Goal: Answer question/provide support: Share knowledge or assist other users

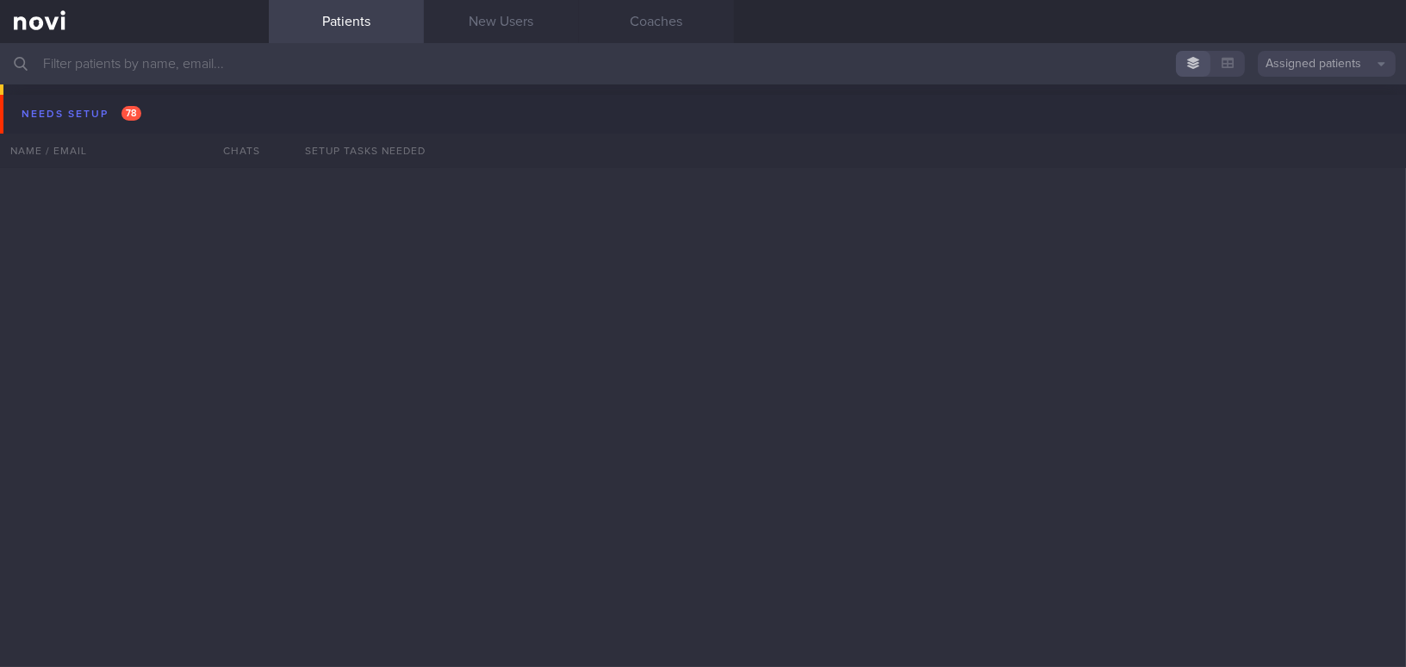
scroll to position [5875, 0]
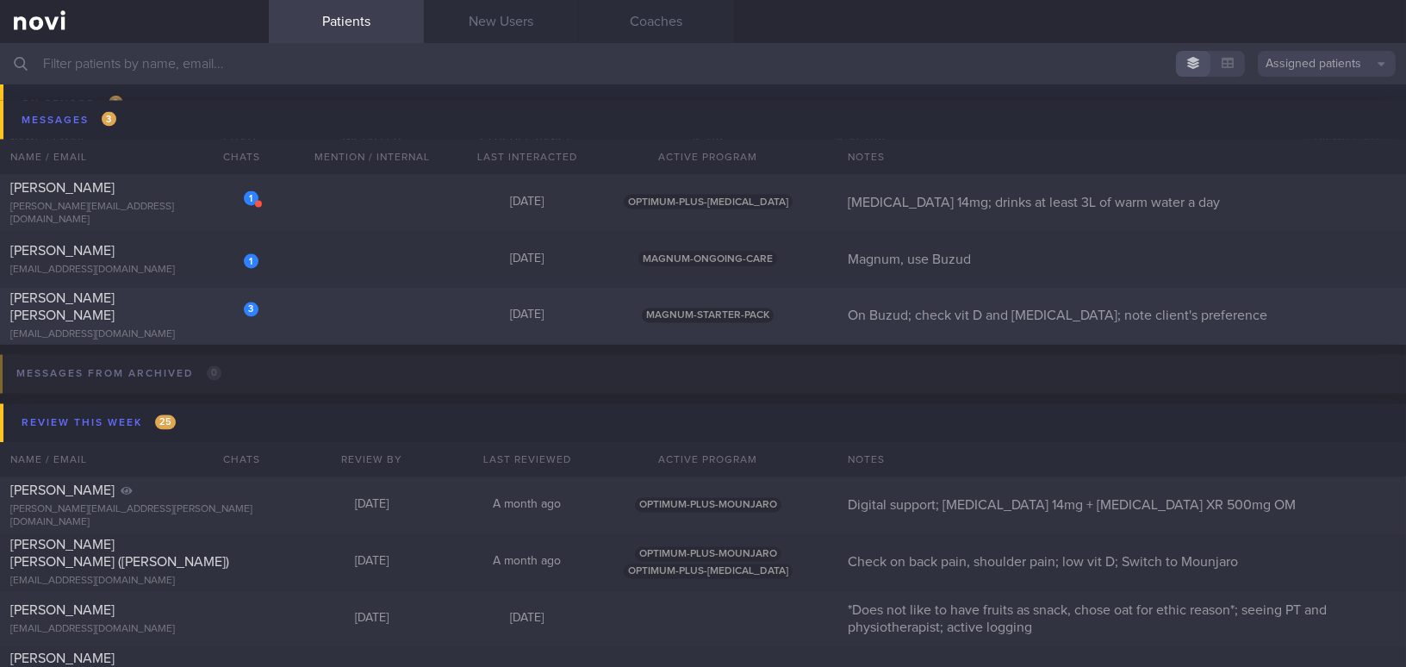
click at [184, 309] on div "[PERSON_NAME] [PERSON_NAME]" at bounding box center [132, 307] width 244 height 34
select select "7"
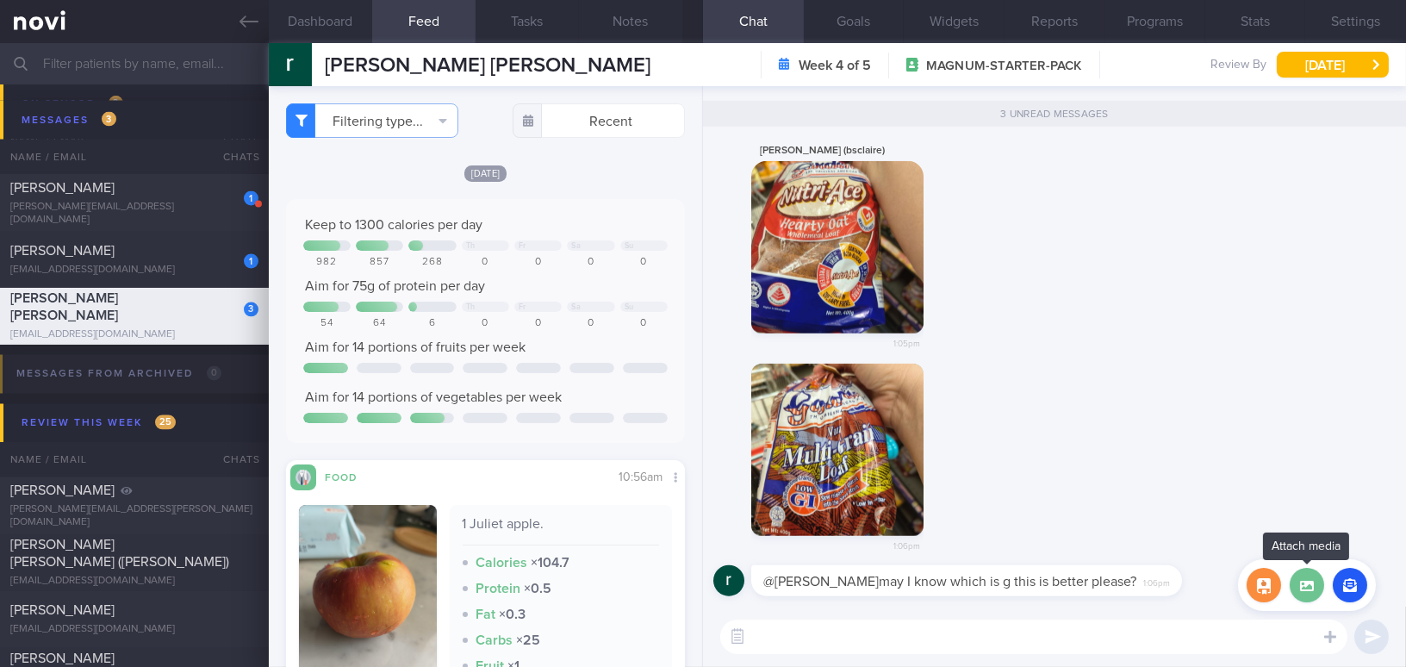
click at [1306, 580] on label at bounding box center [1307, 585] width 34 height 34
click at [0, 0] on input "file" at bounding box center [0, 0] width 0 height 0
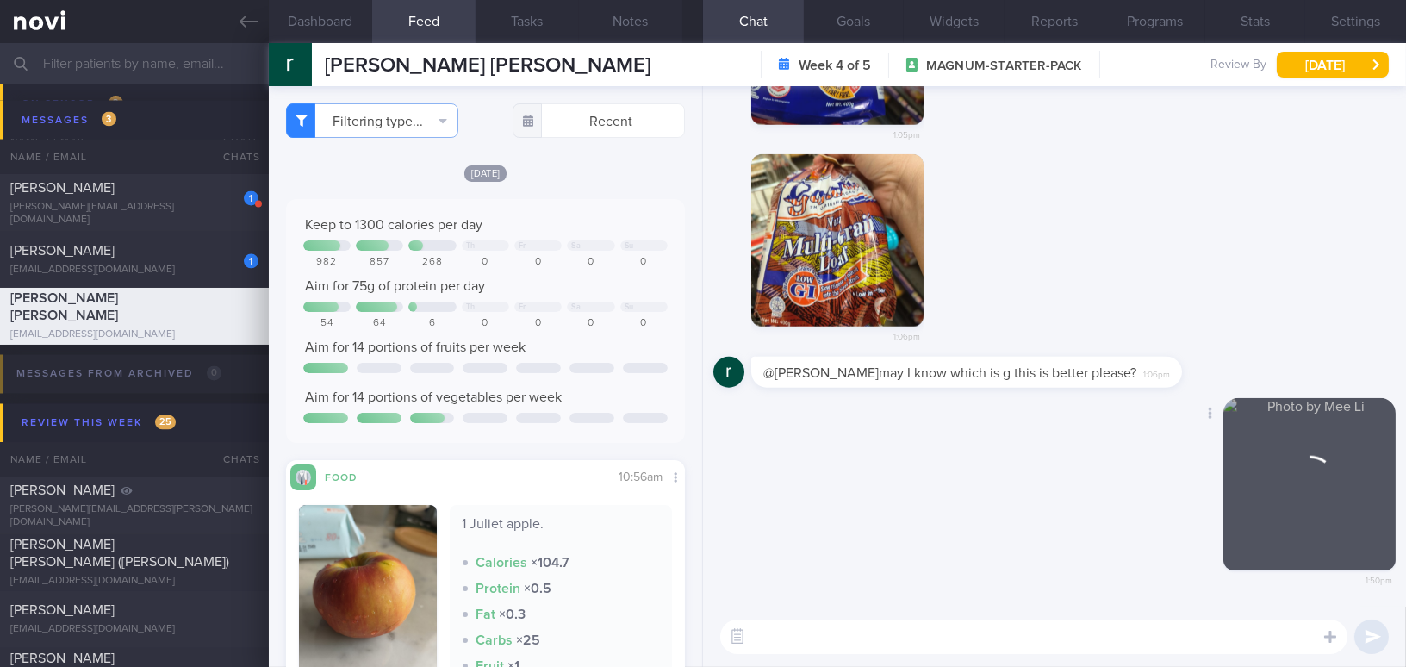
click at [1324, 513] on div "1:50pm" at bounding box center [1310, 497] width 172 height 199
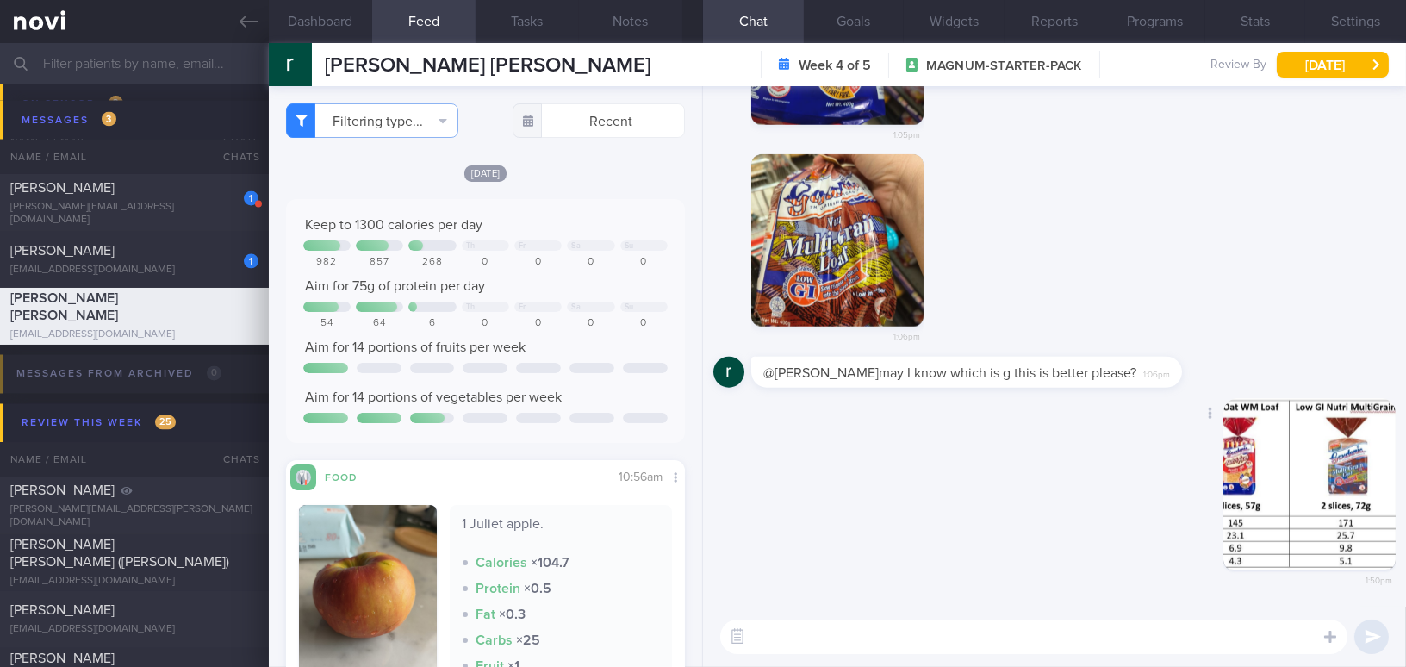
click at [1305, 518] on button "button" at bounding box center [1310, 484] width 172 height 172
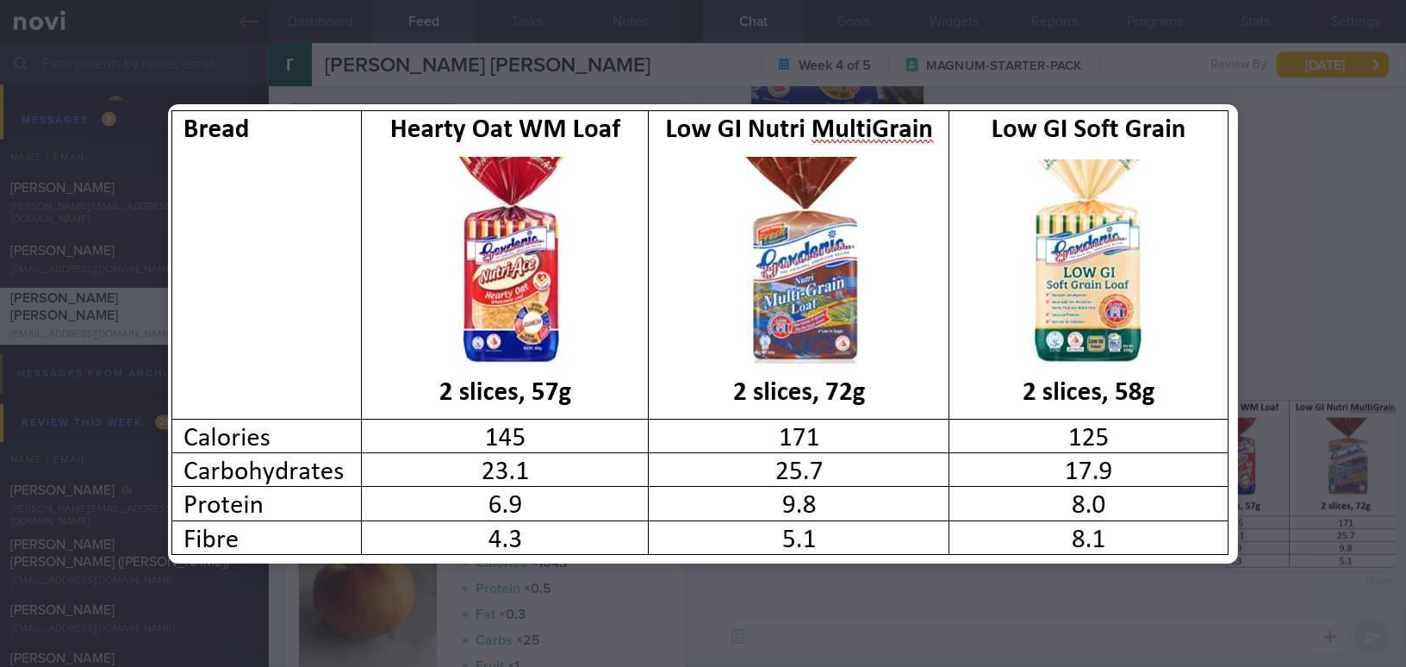
click at [1048, 602] on div at bounding box center [703, 333] width 1208 height 667
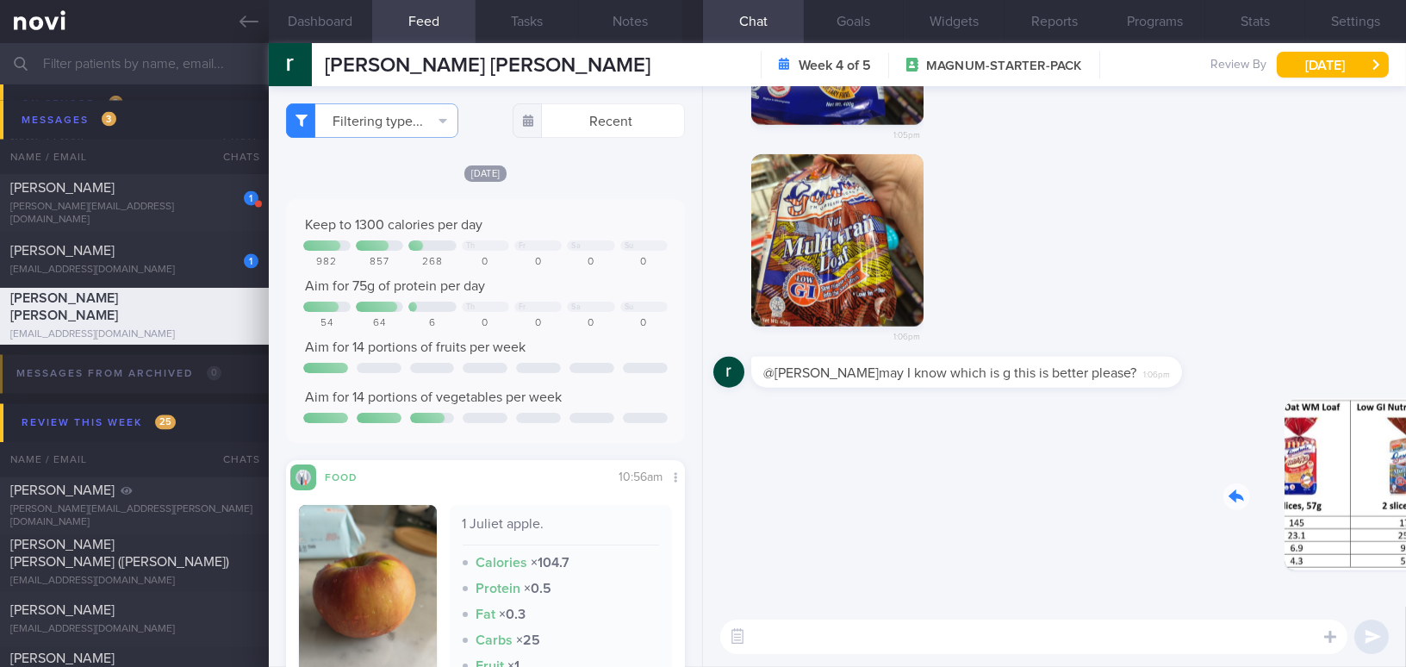
drag, startPoint x: 1234, startPoint y: 500, endPoint x: 1332, endPoint y: 512, distance: 99.0
click at [1332, 512] on div "Delete 1:50pm" at bounding box center [1275, 497] width 241 height 199
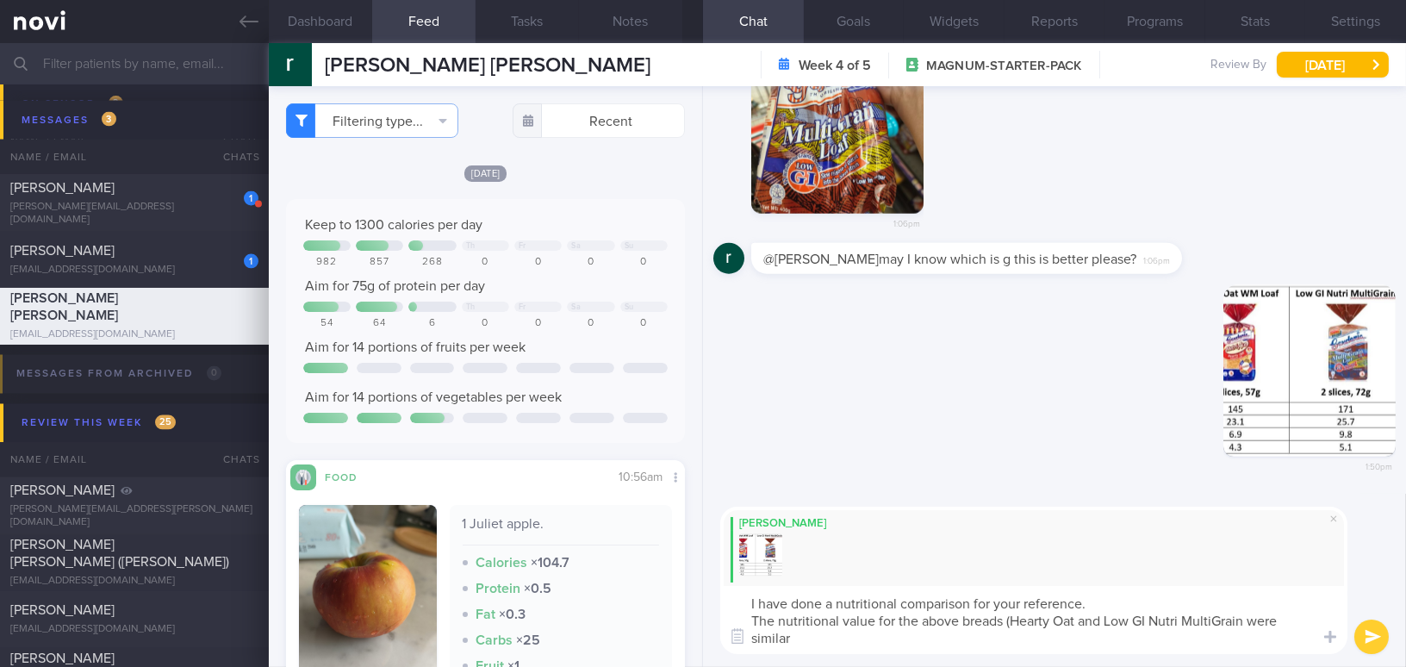
click at [1245, 614] on textarea "I have done a nutritional comparison for your reference. The nutritional value …" at bounding box center [1033, 620] width 627 height 68
drag, startPoint x: 928, startPoint y: 619, endPoint x: 1011, endPoint y: 621, distance: 82.8
click at [1011, 621] on textarea "I have done a nutritional comparison for your reference. The nutritional value …" at bounding box center [1033, 620] width 627 height 68
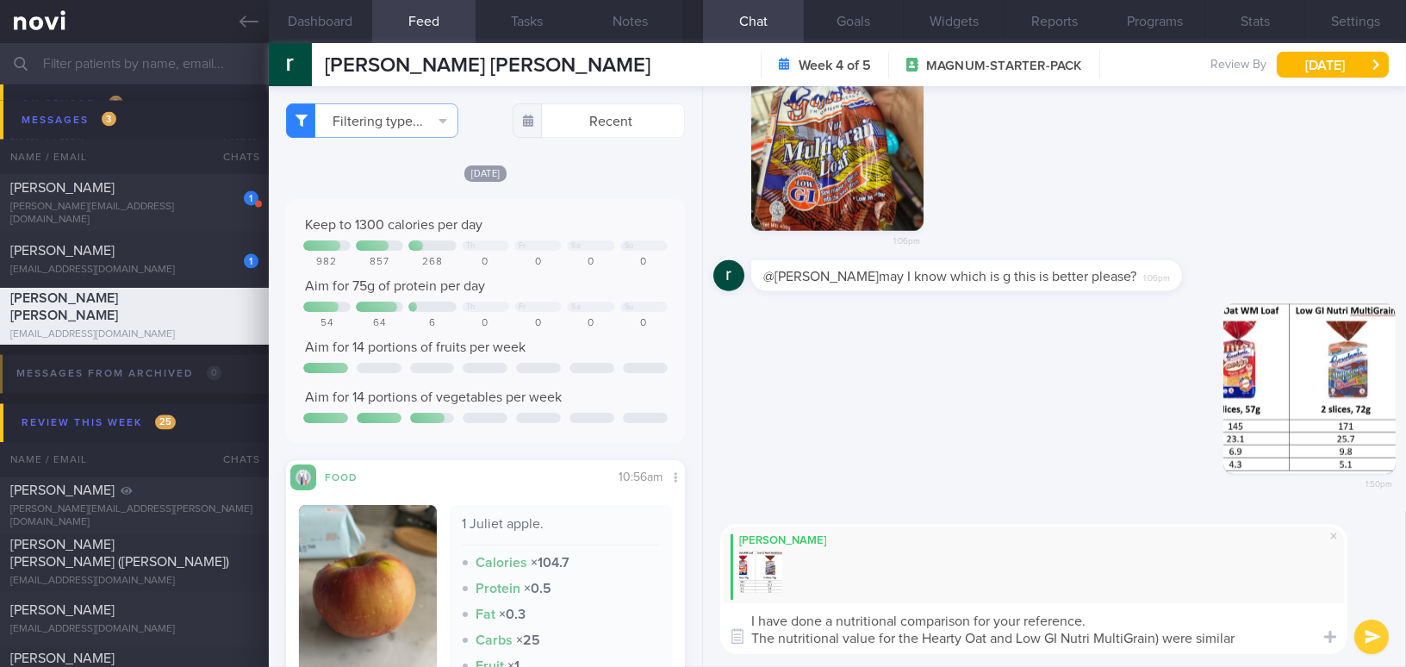
click at [1161, 637] on textarea "I have done a nutritional comparison for your reference. The nutritional value …" at bounding box center [1033, 628] width 627 height 51
click at [1237, 641] on textarea "I have done a nutritional comparison for your reference. The nutritional value …" at bounding box center [1033, 628] width 627 height 51
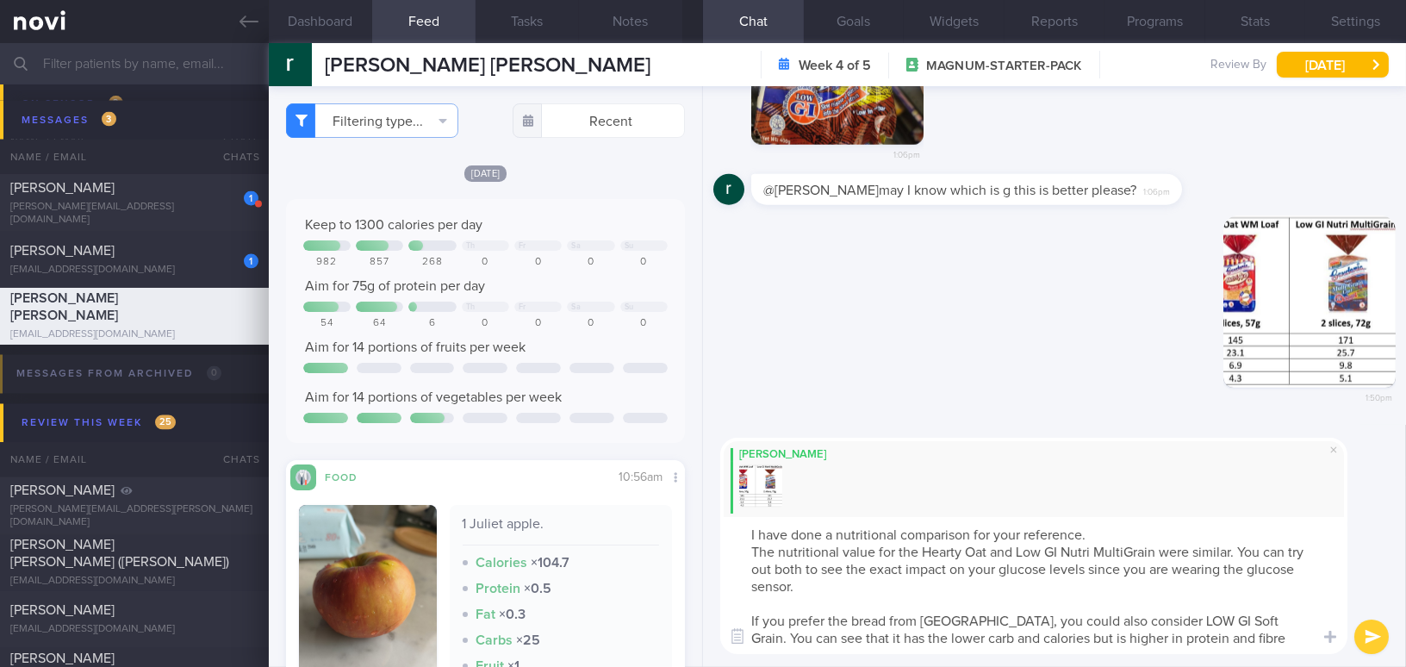
type textarea "I have done a nutritional comparison for your reference. The nutritional value …"
drag, startPoint x: 1225, startPoint y: 643, endPoint x: 747, endPoint y: 510, distance: 496.3
click at [747, 510] on div "[PERSON_NAME] I have done a nutritional comparison for your reference. The nutr…" at bounding box center [1033, 546] width 627 height 216
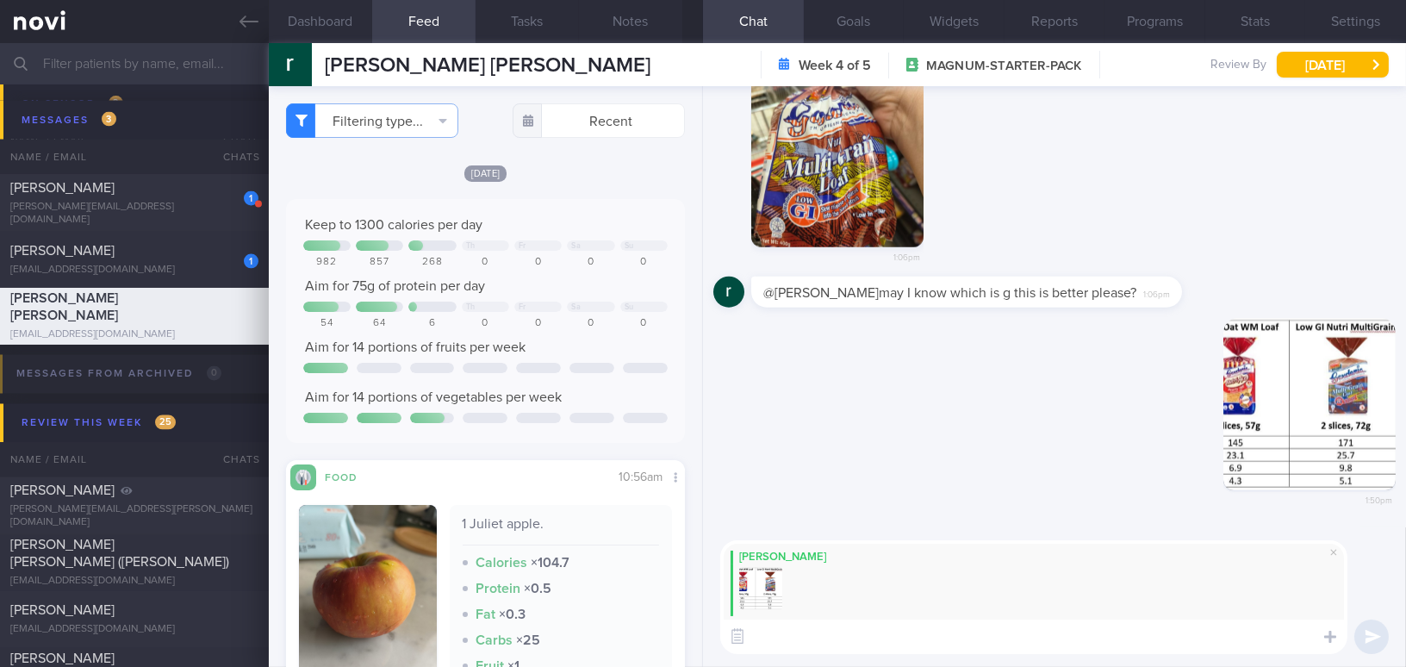
paste textarea "I’ve done a nutritional comparison for your reference. The Hearty Oat and Low G…"
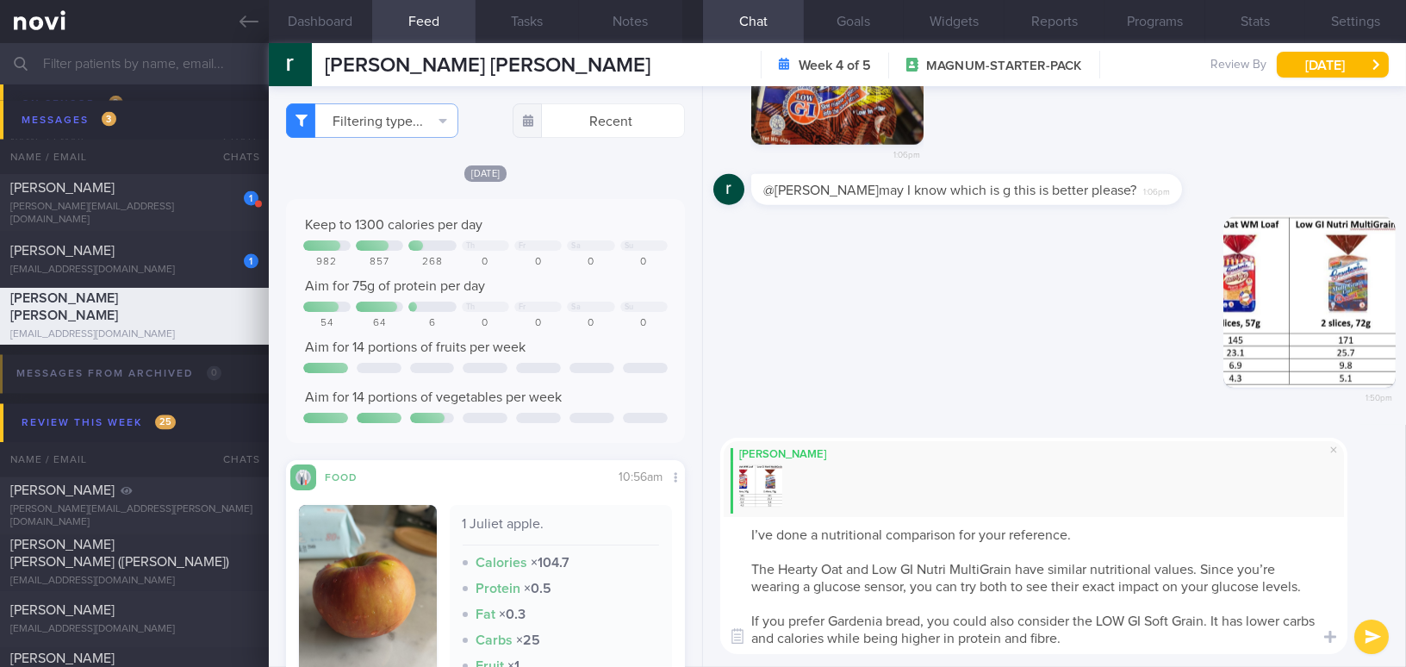
drag, startPoint x: 770, startPoint y: 533, endPoint x: 727, endPoint y: 533, distance: 43.1
click at [727, 533] on textarea "I’ve done a nutritional comparison for your reference. The Hearty Oat and Low G…" at bounding box center [1033, 585] width 627 height 137
click at [1274, 569] on textarea "Hi [PERSON_NAME], I have done a nutritional comparison for your reference. The …" at bounding box center [1033, 585] width 627 height 137
click at [904, 585] on textarea "Hi [PERSON_NAME], I have done a nutritional comparison for your reference. The …" at bounding box center [1033, 585] width 627 height 137
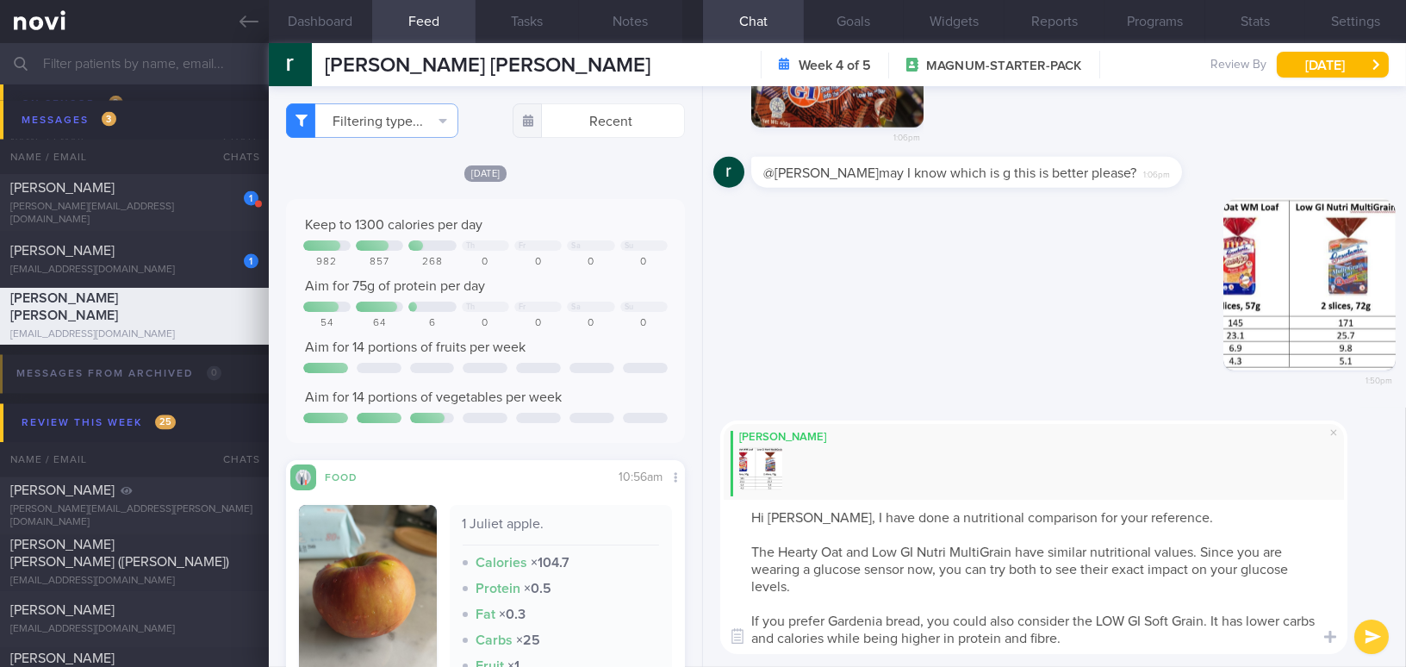
click at [1130, 636] on textarea "Hi [PERSON_NAME], I have done a nutritional comparison for your reference. The …" at bounding box center [1033, 577] width 627 height 154
type textarea "Hi [PERSON_NAME], I have done a nutritional comparison for your reference. The …"
click at [1364, 634] on button "submit" at bounding box center [1372, 637] width 34 height 34
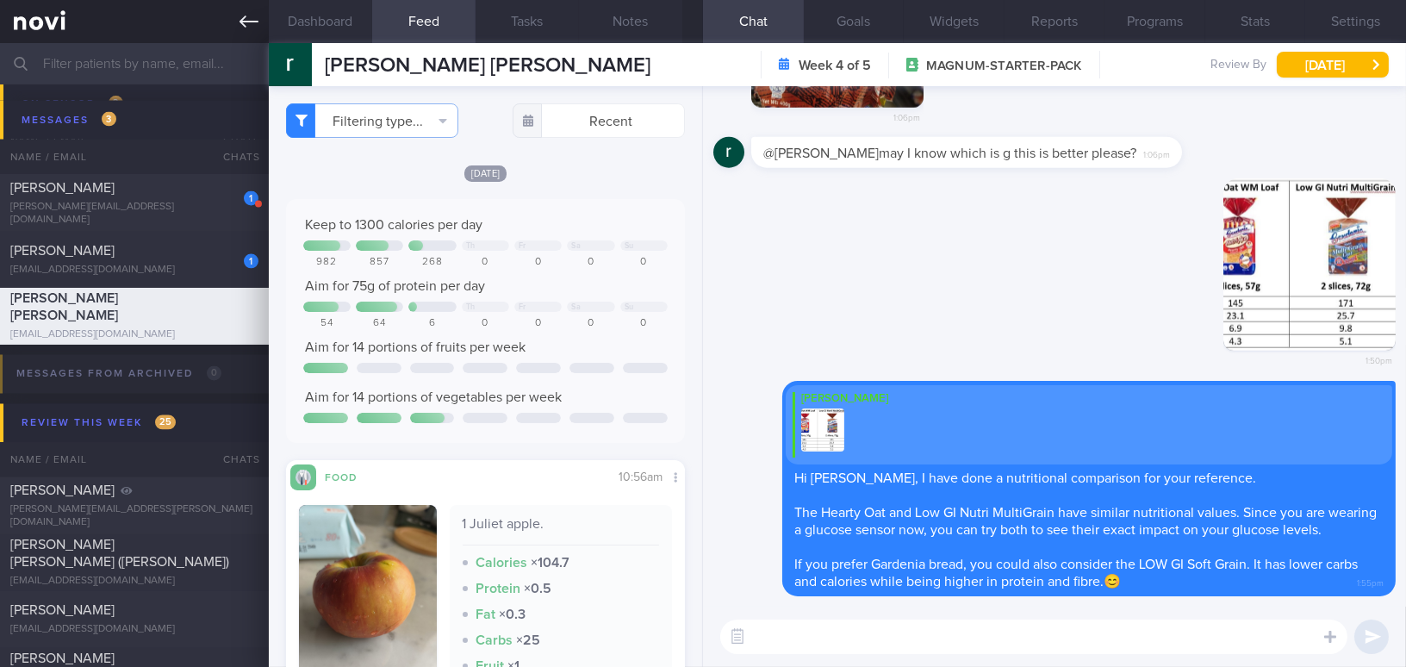
click at [252, 31] on link at bounding box center [134, 21] width 269 height 43
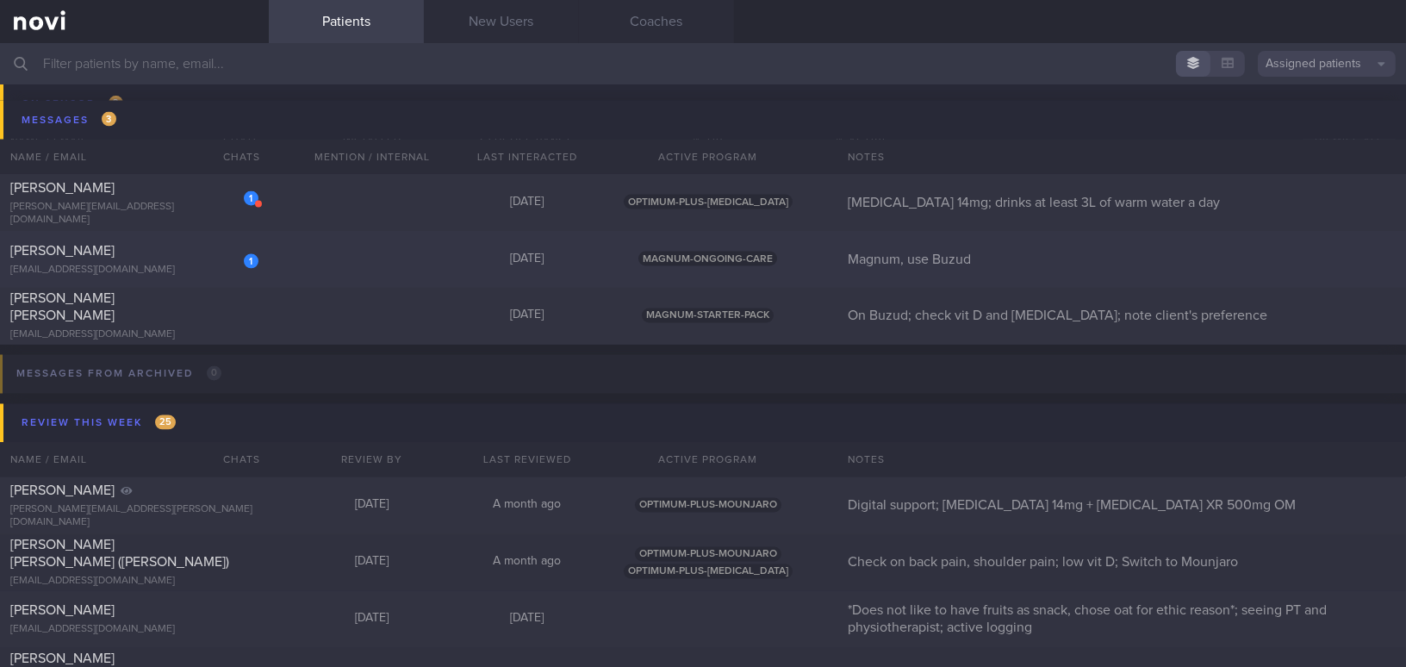
click at [190, 242] on div "[PERSON_NAME]" at bounding box center [132, 250] width 244 height 17
select select "7"
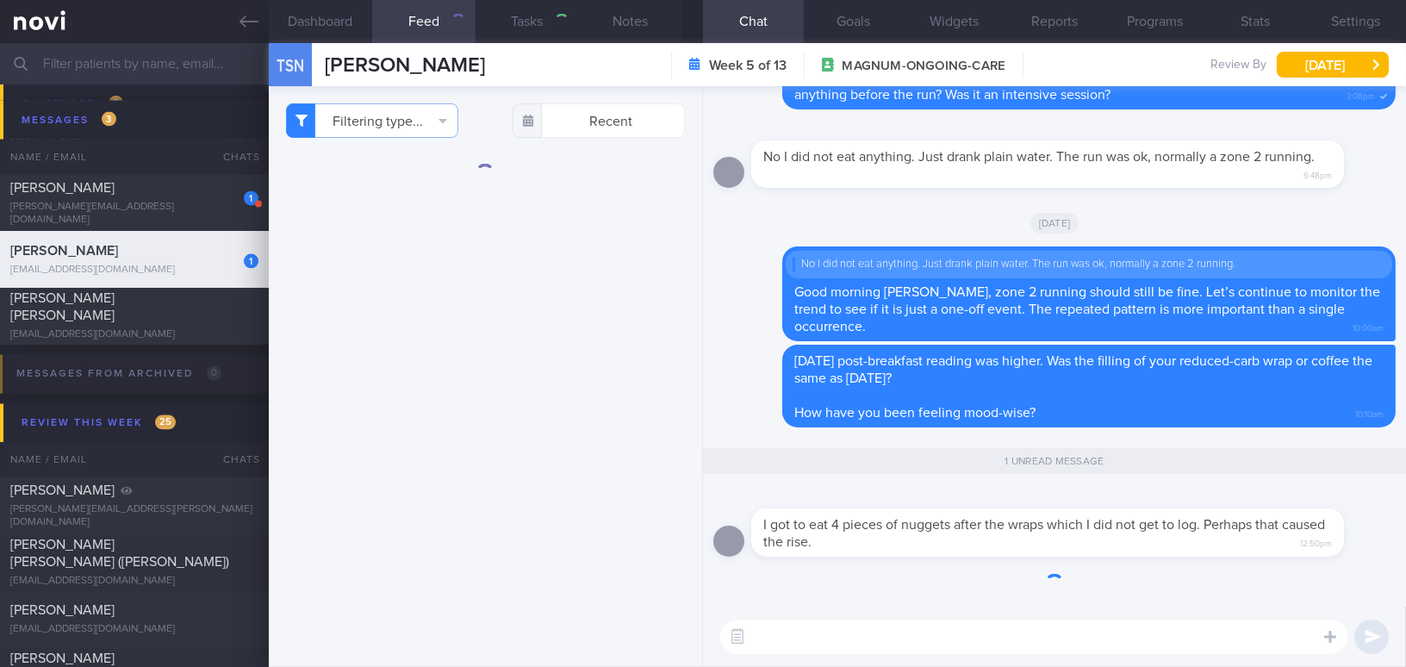
click at [202, 264] on div "[EMAIL_ADDRESS][DOMAIN_NAME]" at bounding box center [134, 270] width 248 height 13
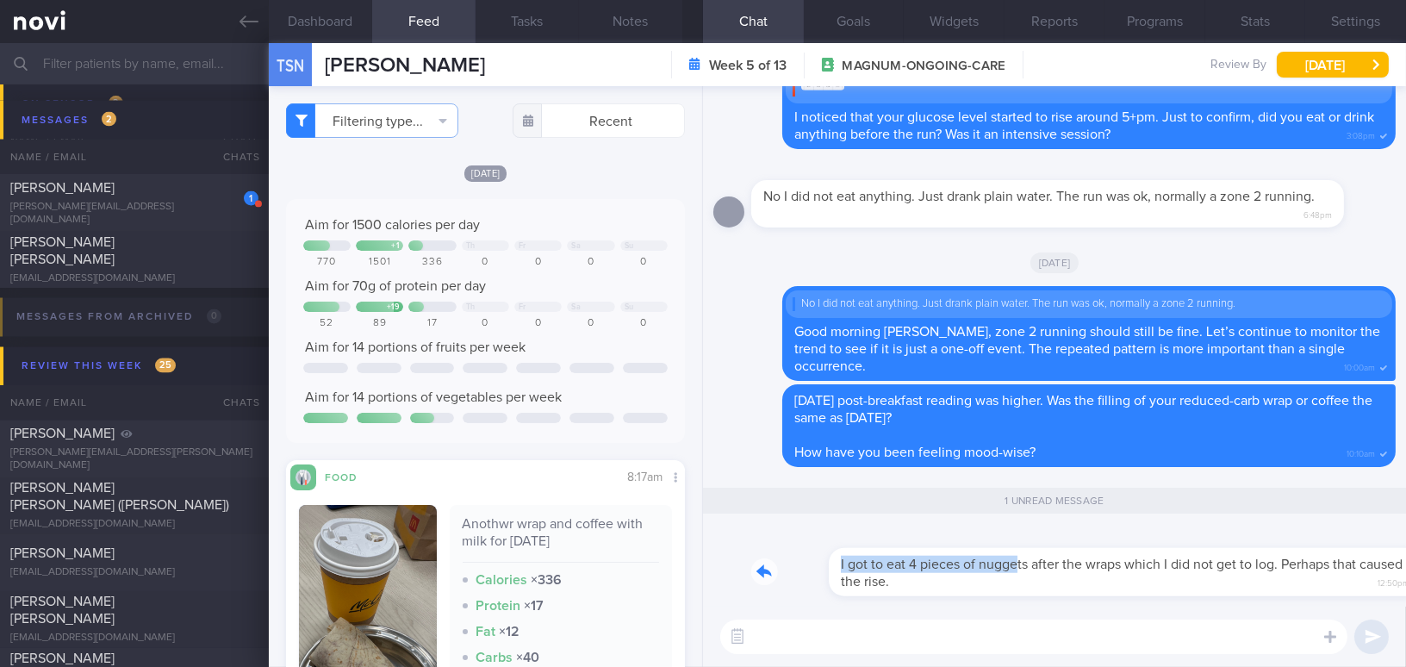
drag, startPoint x: 940, startPoint y: 551, endPoint x: 1123, endPoint y: 530, distance: 183.9
click at [1123, 530] on div "I got to eat 4 pieces of nuggets after the wraps which I did not get to log. Pe…" at bounding box center [1073, 561] width 645 height 69
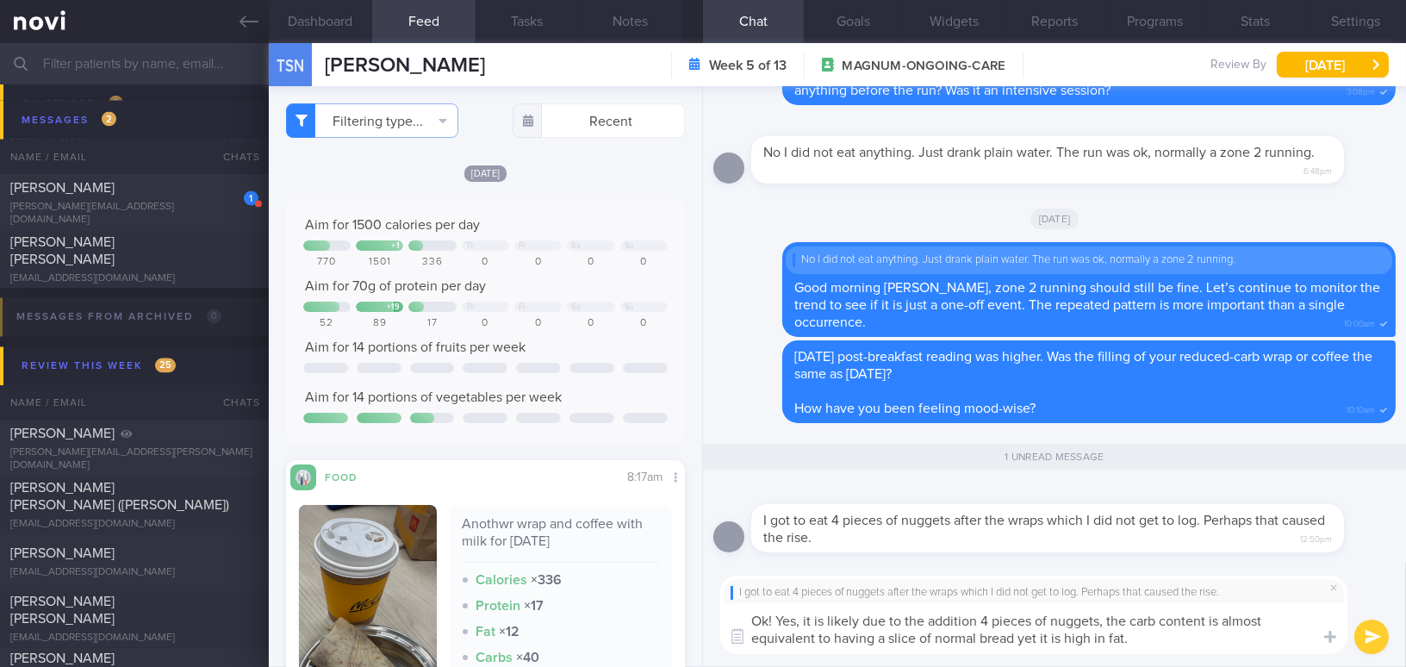
drag, startPoint x: 1146, startPoint y: 640, endPoint x: 642, endPoint y: 589, distance: 506.6
click at [642, 589] on div "Dashboard Feed Tasks Notes Chat 1 Goals Widgets Reports Programs Stats Settings…" at bounding box center [837, 355] width 1137 height 624
click at [929, 642] on textarea "Ok! Yes, it is likely due to the addition 4 pieces of nuggets, the carb content…" at bounding box center [1033, 628] width 627 height 51
drag, startPoint x: 1140, startPoint y: 638, endPoint x: 642, endPoint y: 590, distance: 500.3
click at [642, 590] on div "Dashboard Feed Tasks Notes Chat 1 Goals Widgets Reports Programs Stats Settings…" at bounding box center [837, 355] width 1137 height 624
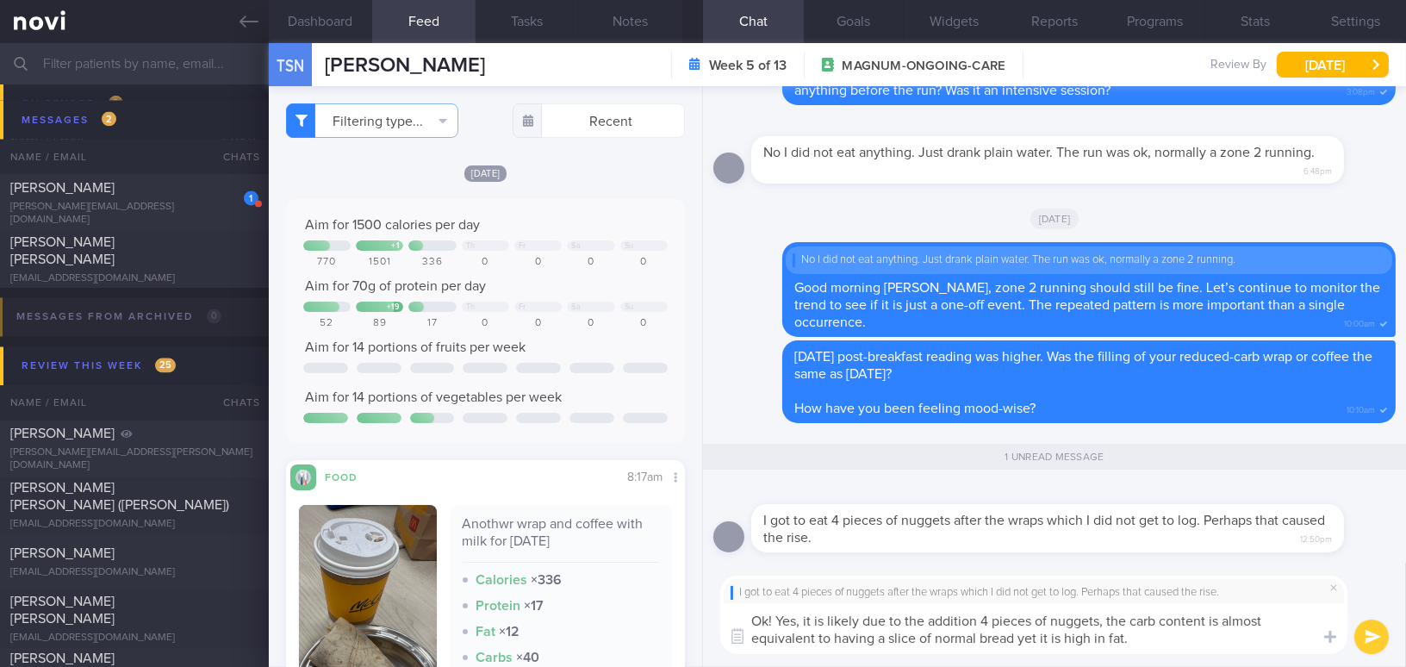
paste textarea "’s likely due to the addition of 4 pieces of nuggets—the carb content is almost…"
click at [819, 618] on textarea "Ok! Yes, it’s likely due to the addition of 4 pieces of nuggets—the carb conten…" at bounding box center [1033, 628] width 627 height 51
click at [1121, 626] on textarea "Ok! Yes, it is likely due to the addition of 4 pieces of nuggets—the carb conte…" at bounding box center [1033, 628] width 627 height 51
type textarea "Ok! Yes, it is likely due to the addition of 4 pieces of nuggets. The carb cont…"
click at [1361, 633] on button "submit" at bounding box center [1372, 637] width 34 height 34
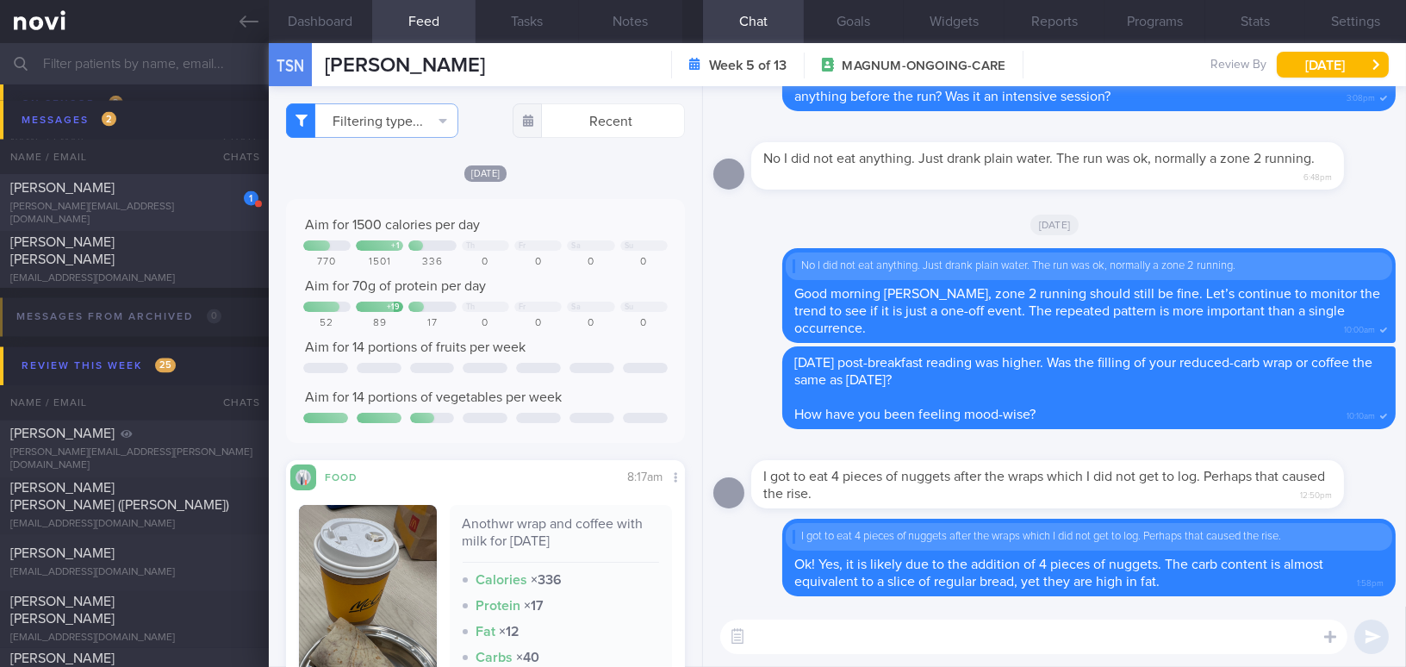
click at [180, 207] on div "[PERSON_NAME][EMAIL_ADDRESS][DOMAIN_NAME]" at bounding box center [134, 214] width 248 height 26
type input "[MEDICAL_DATA] 14mg; drinks at least 3L of warm water a day"
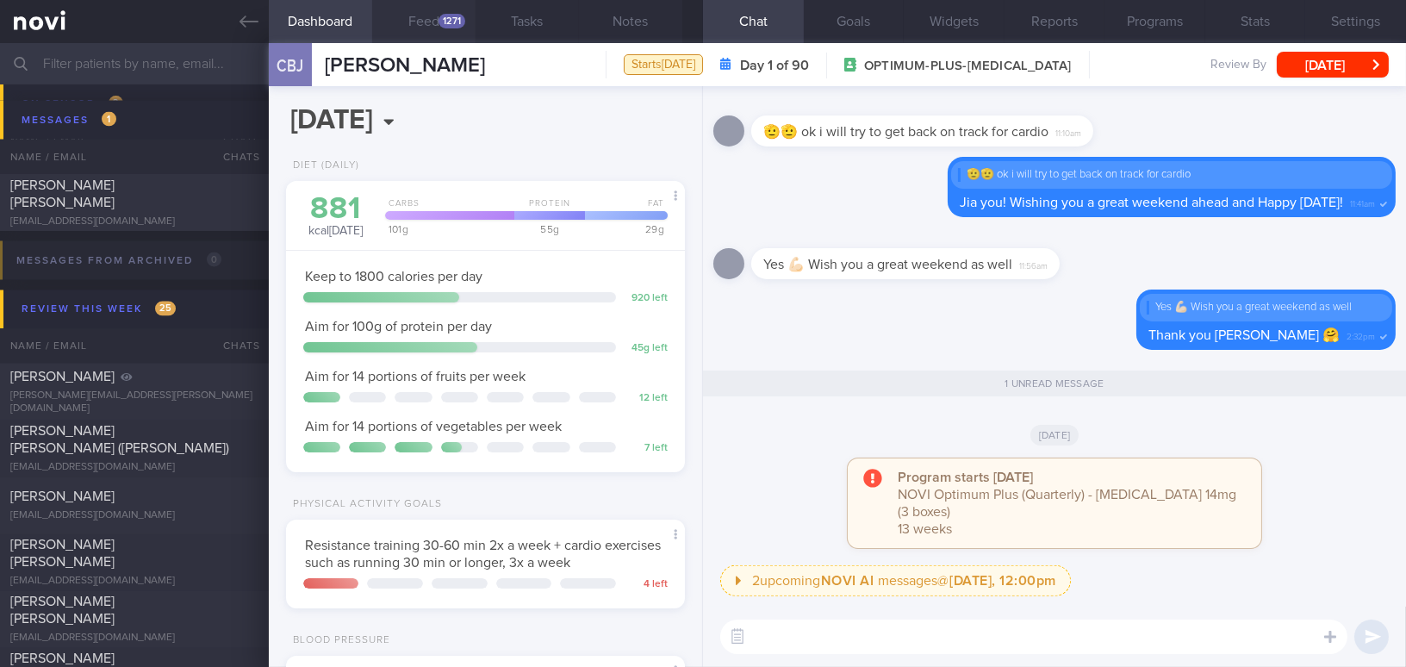
click at [445, 28] on div "1271" at bounding box center [452, 21] width 27 height 15
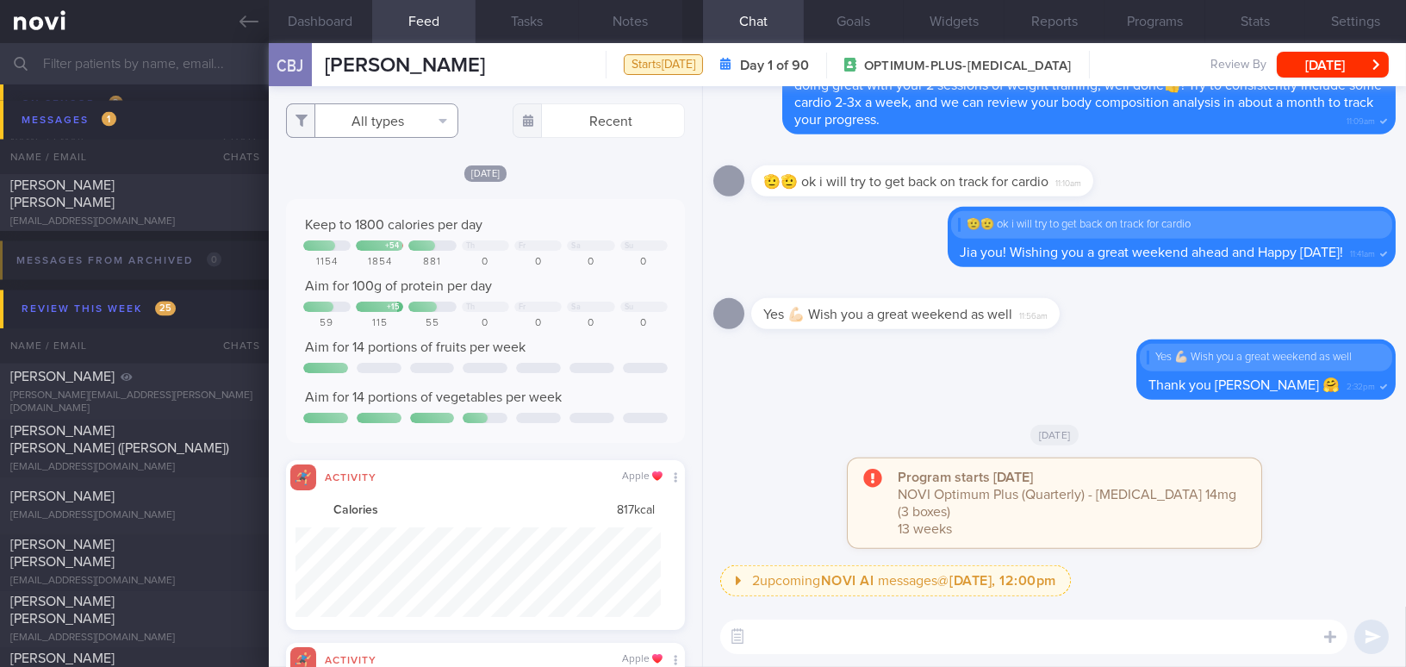
click at [381, 125] on button "All types" at bounding box center [372, 120] width 172 height 34
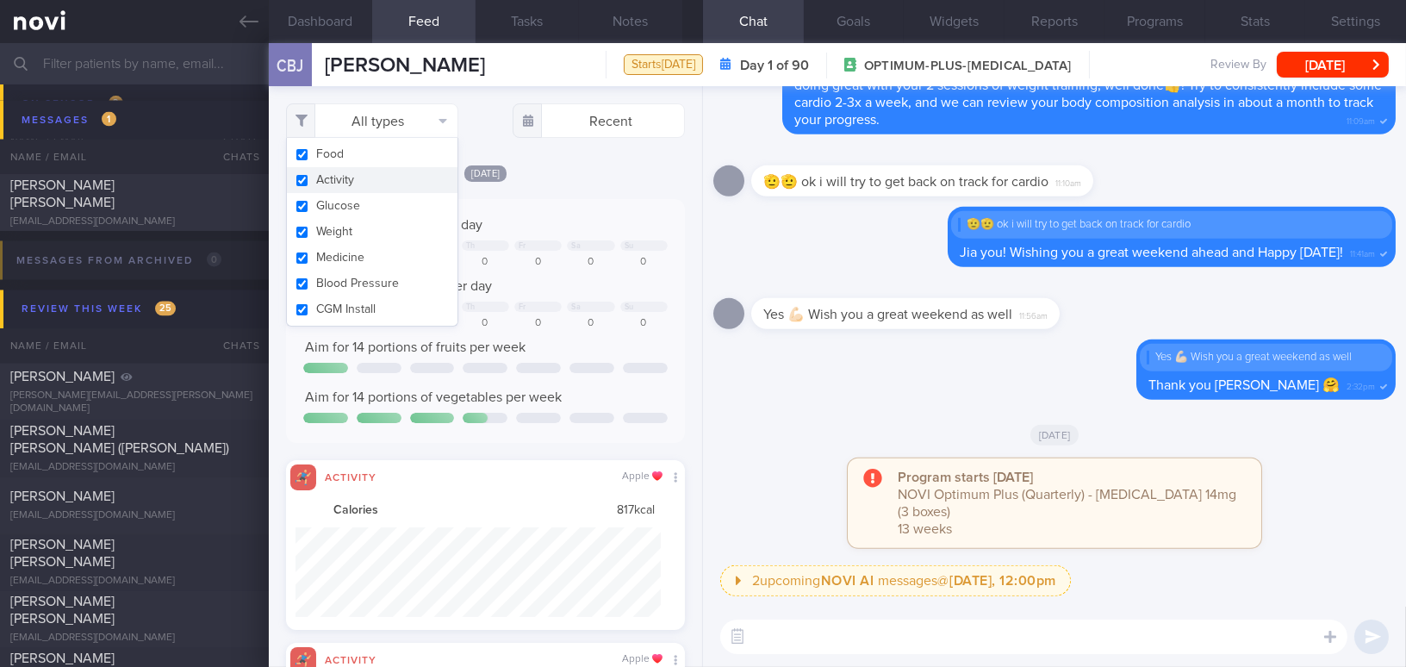
click at [304, 184] on button "Activity" at bounding box center [372, 180] width 171 height 26
checkbox input "false"
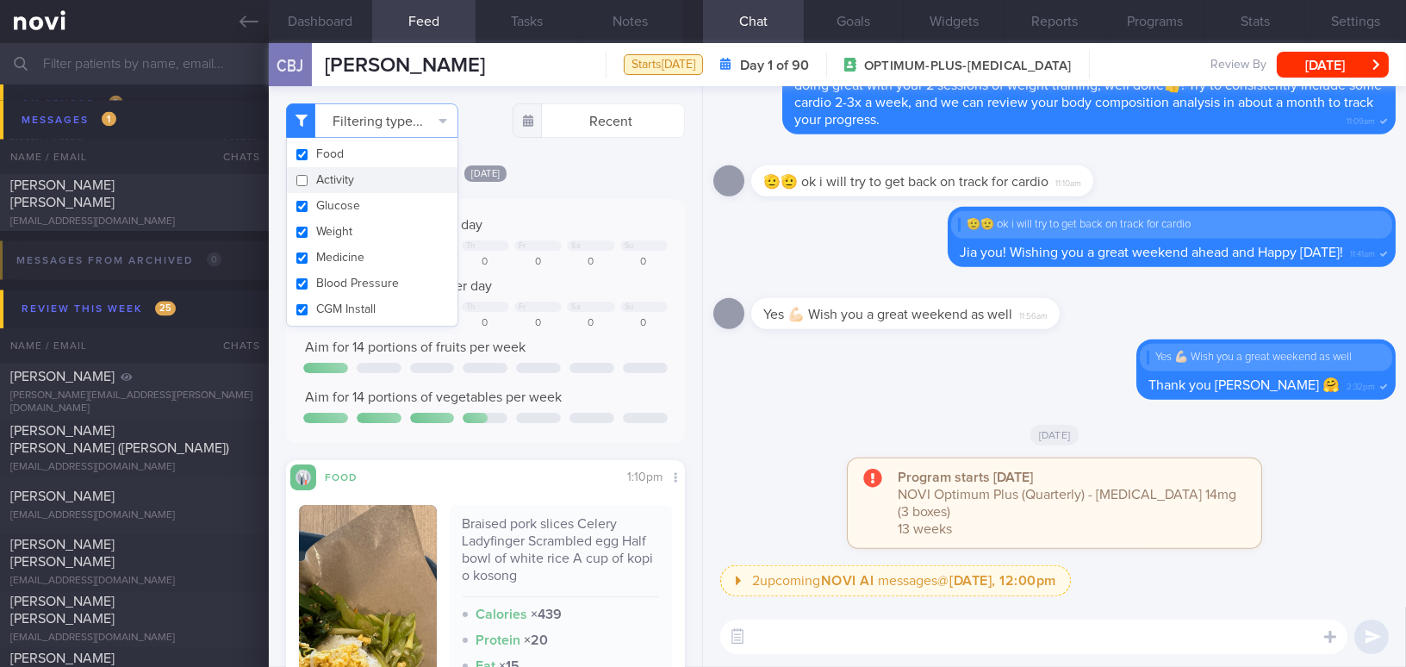
click at [620, 214] on div "Keep to 1800 calories per day + 54 Th Fr Sa Su 1154 1854 881 0 0 0 0 Aim for 10…" at bounding box center [485, 321] width 399 height 244
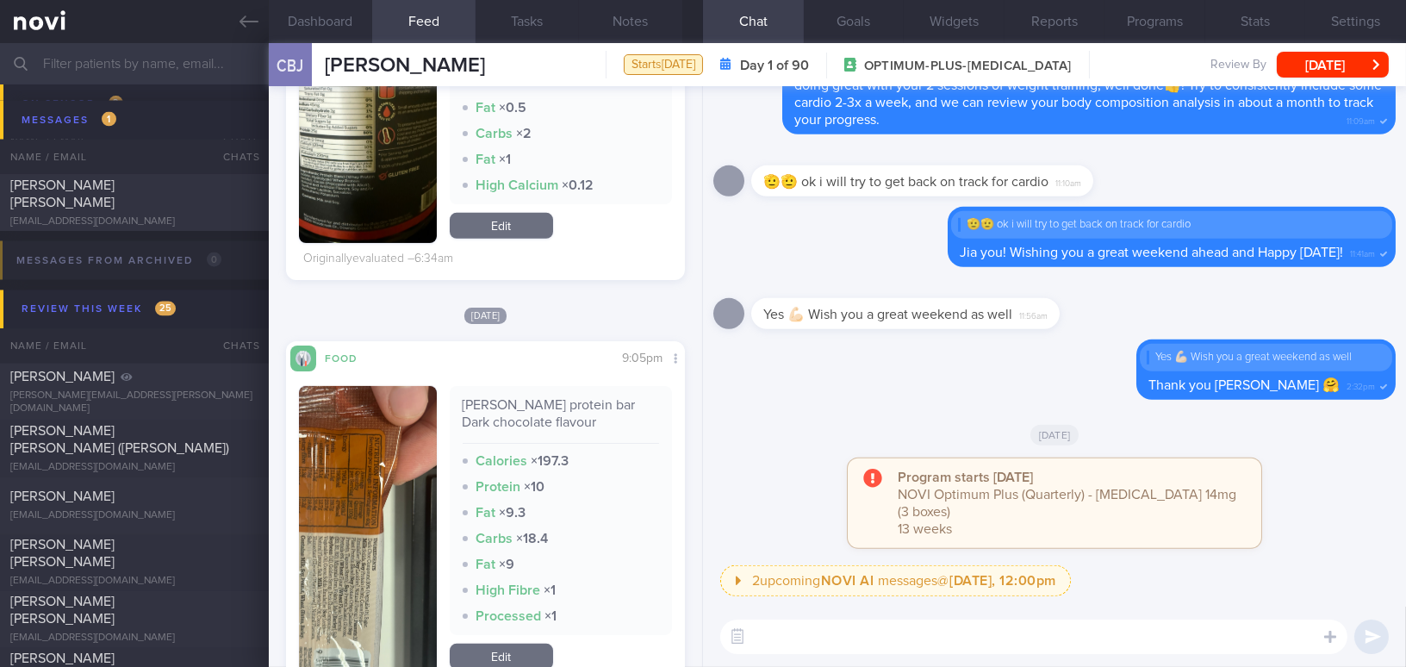
scroll to position [1488, 0]
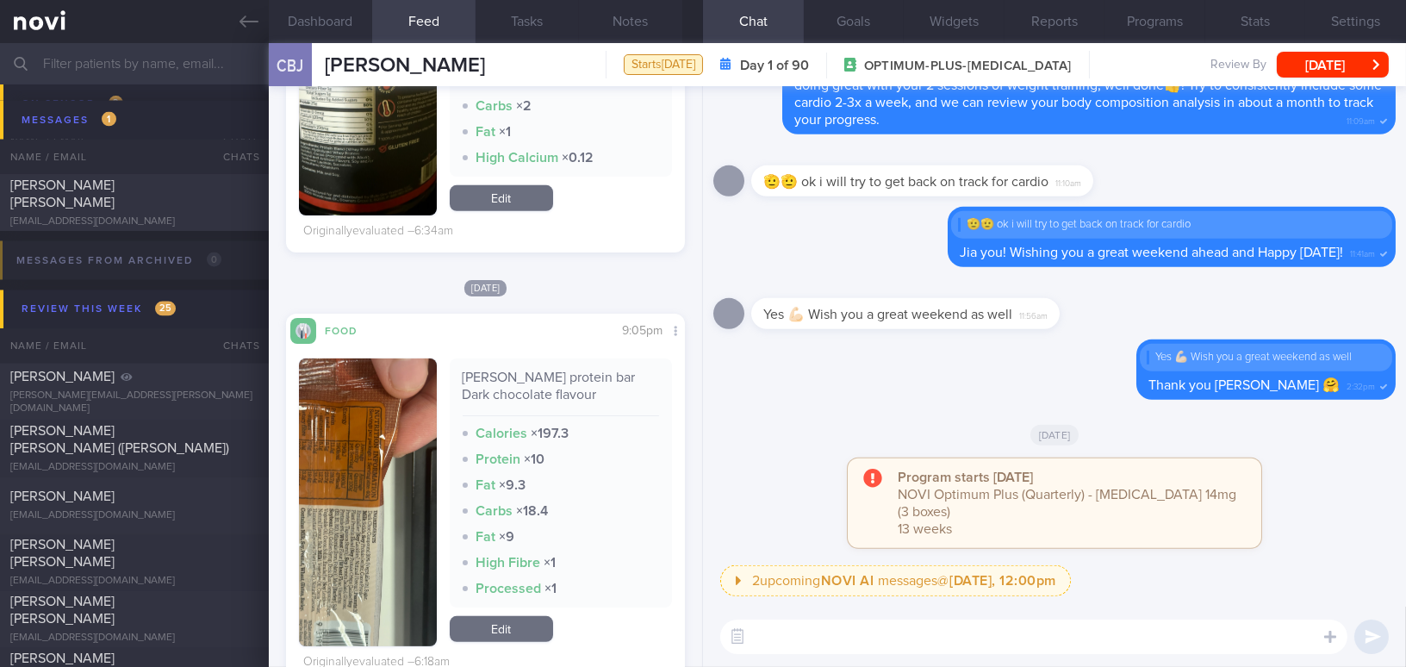
click at [352, 445] on button "button" at bounding box center [368, 502] width 138 height 288
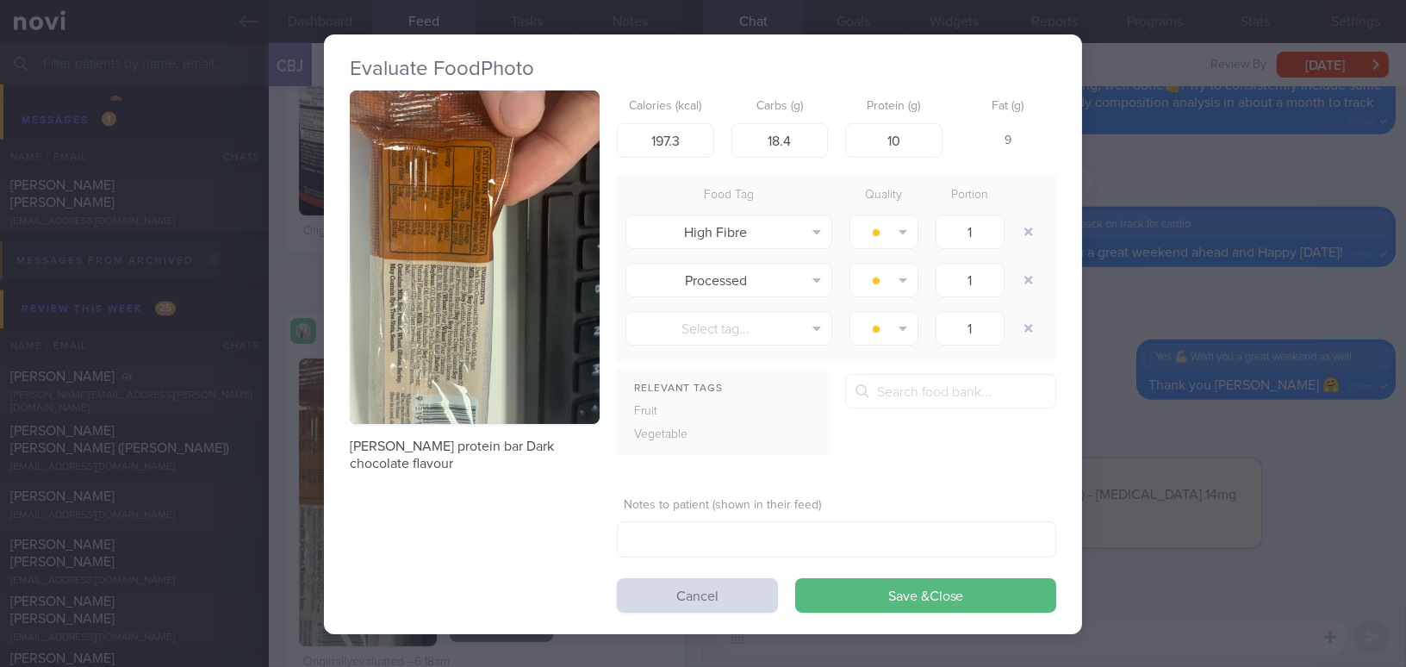
click at [410, 275] on button "button" at bounding box center [475, 256] width 250 height 333
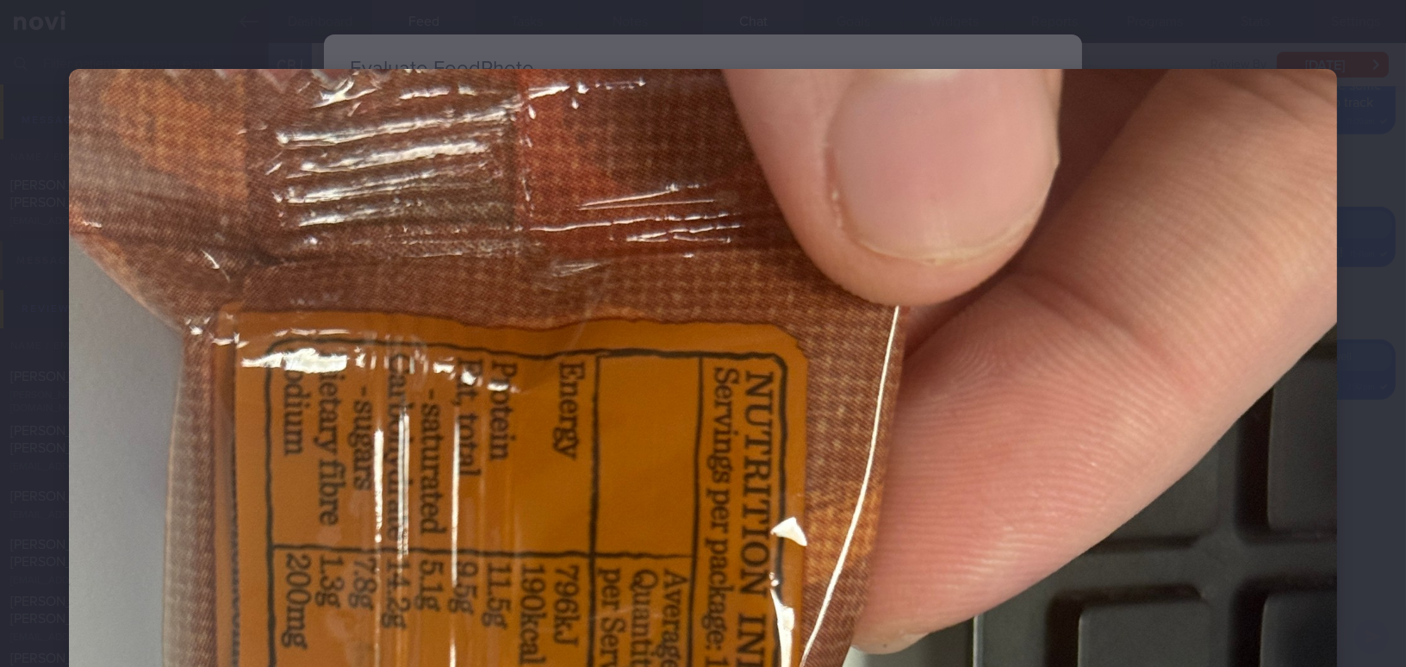
scroll to position [78, 0]
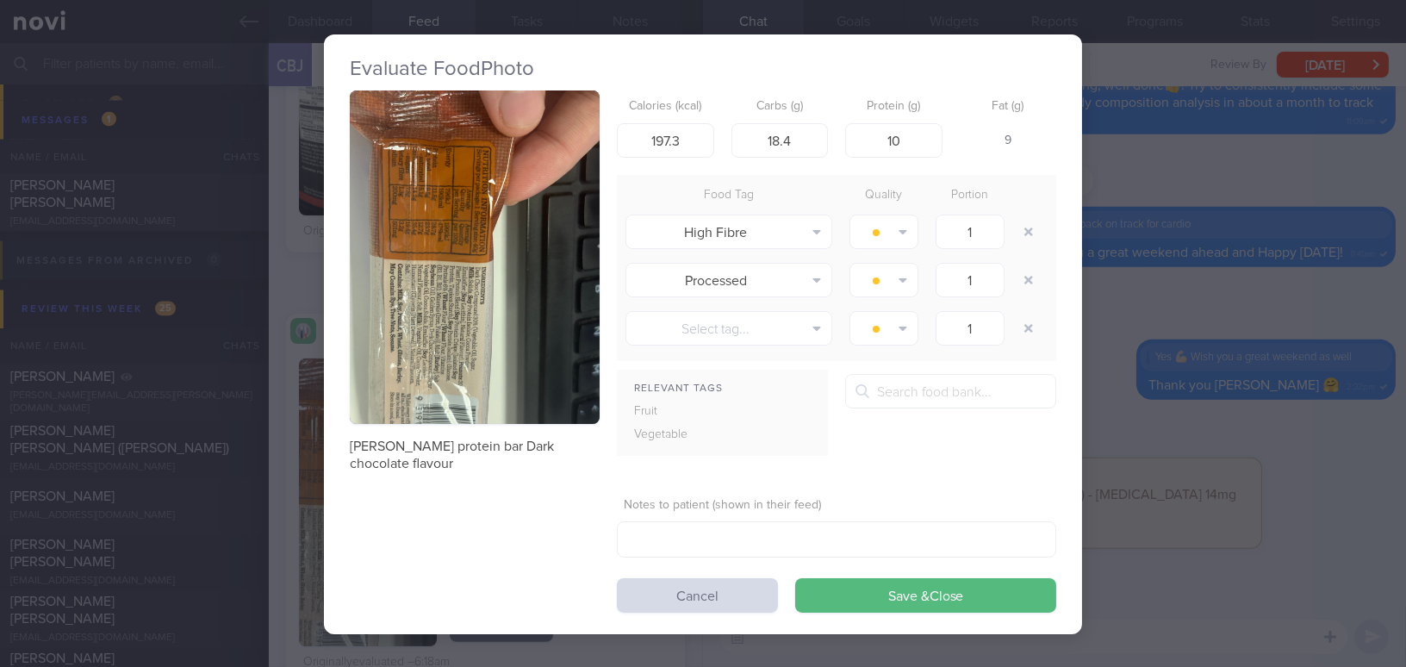
click at [511, 346] on button "button" at bounding box center [475, 256] width 250 height 333
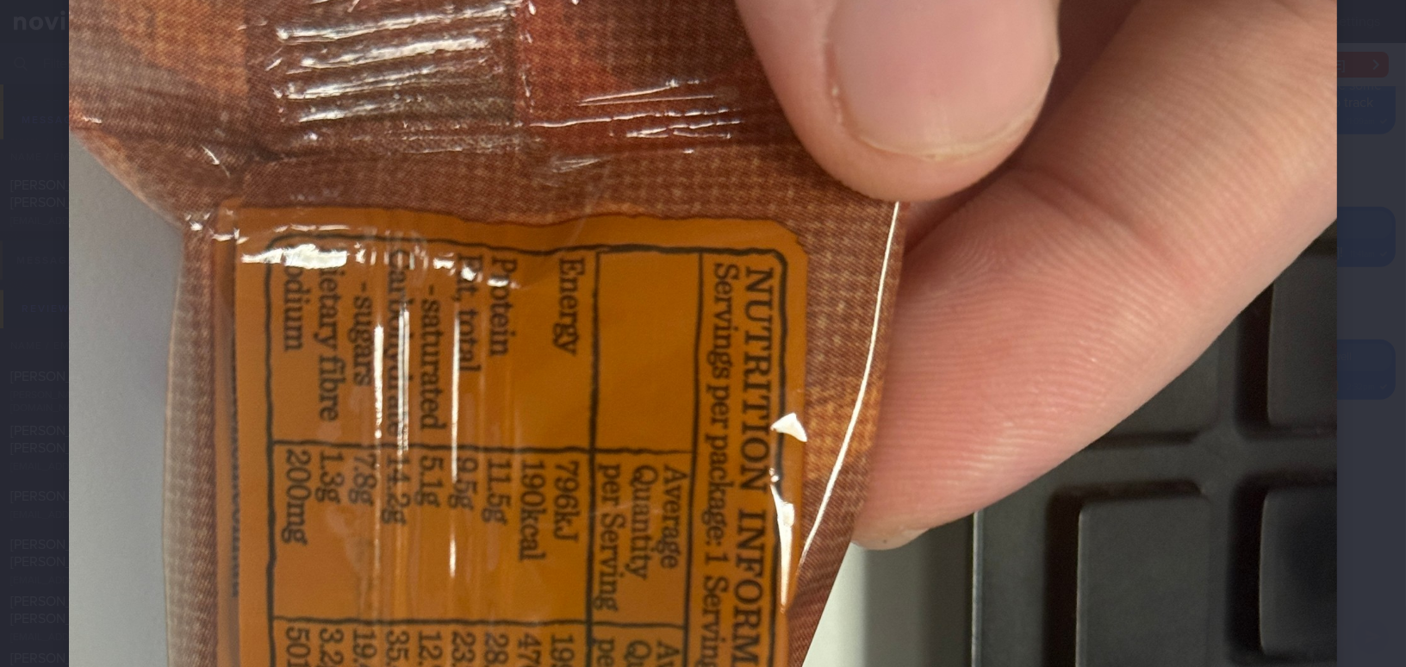
scroll to position [234, 0]
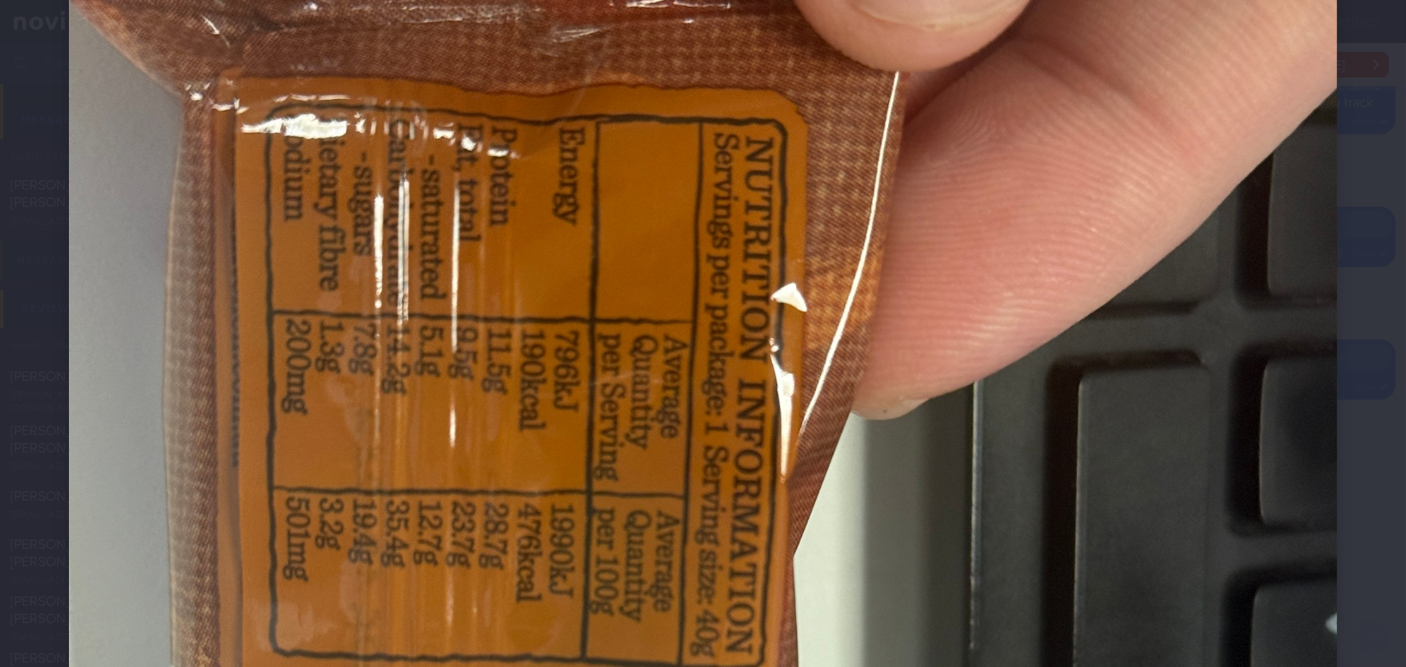
click at [769, 385] on img at bounding box center [703, 680] width 1268 height 1691
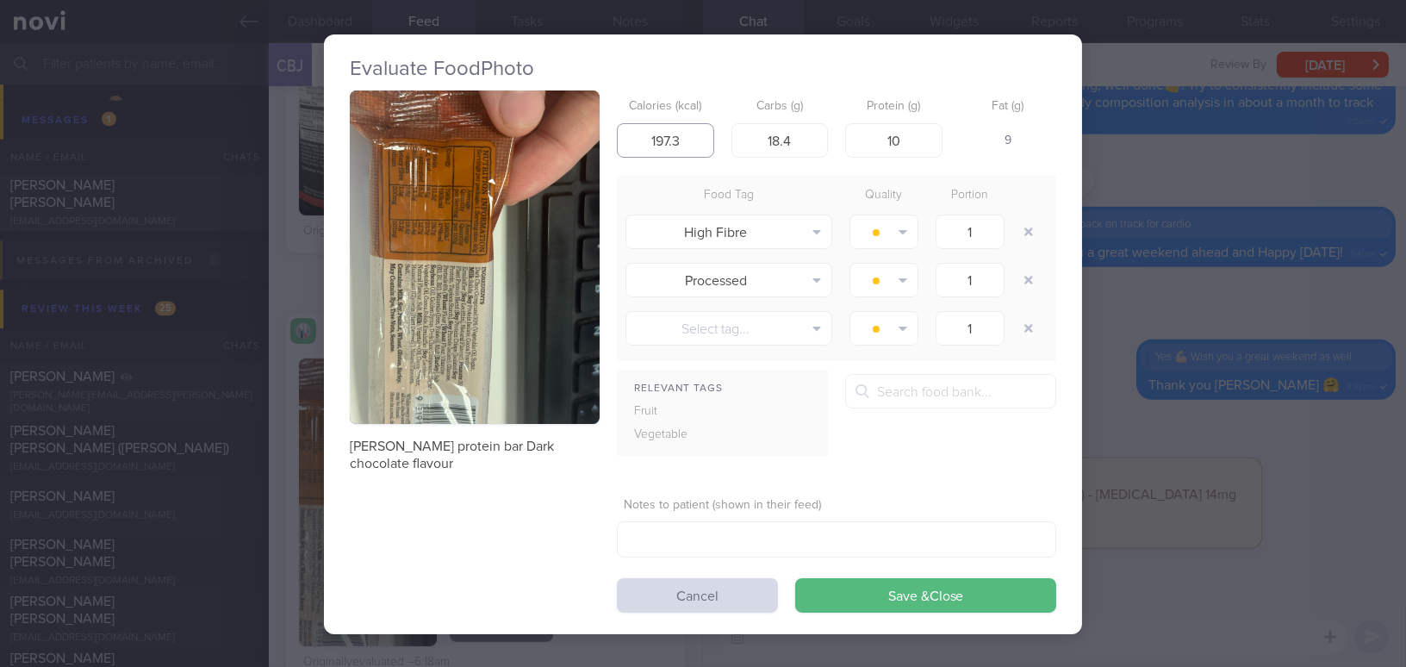
drag, startPoint x: 687, startPoint y: 142, endPoint x: 586, endPoint y: 141, distance: 100.8
click at [586, 141] on div "[PERSON_NAME] protein bar Dark chocolate flavour Calories (kcal) 197.3 Carbs (g…" at bounding box center [703, 351] width 707 height 522
type input "190"
drag, startPoint x: 902, startPoint y: 136, endPoint x: 833, endPoint y: 143, distance: 69.3
click at [833, 143] on div "Calories (kcal) 190 Carbs (g) 18.4 Protein (g) 10 Fat (g) 8" at bounding box center [836, 124] width 439 height 68
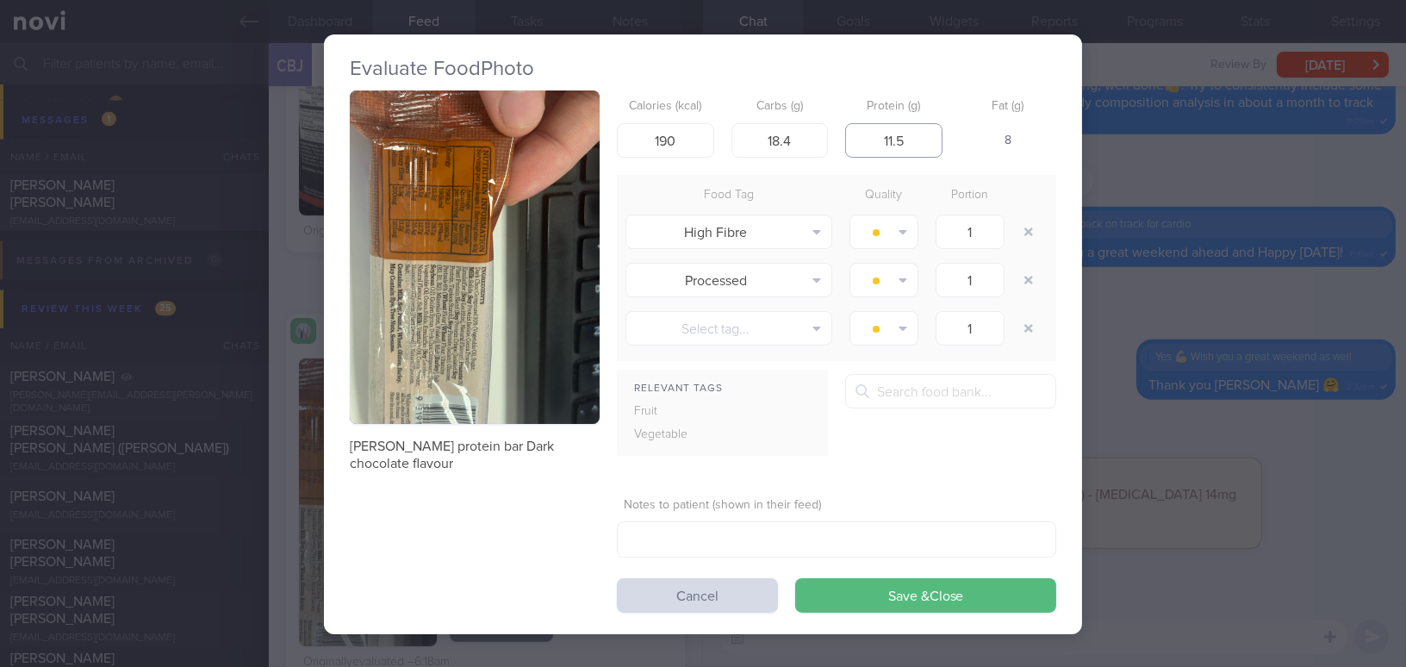
type input "11.5"
click at [476, 319] on button "button" at bounding box center [475, 256] width 250 height 333
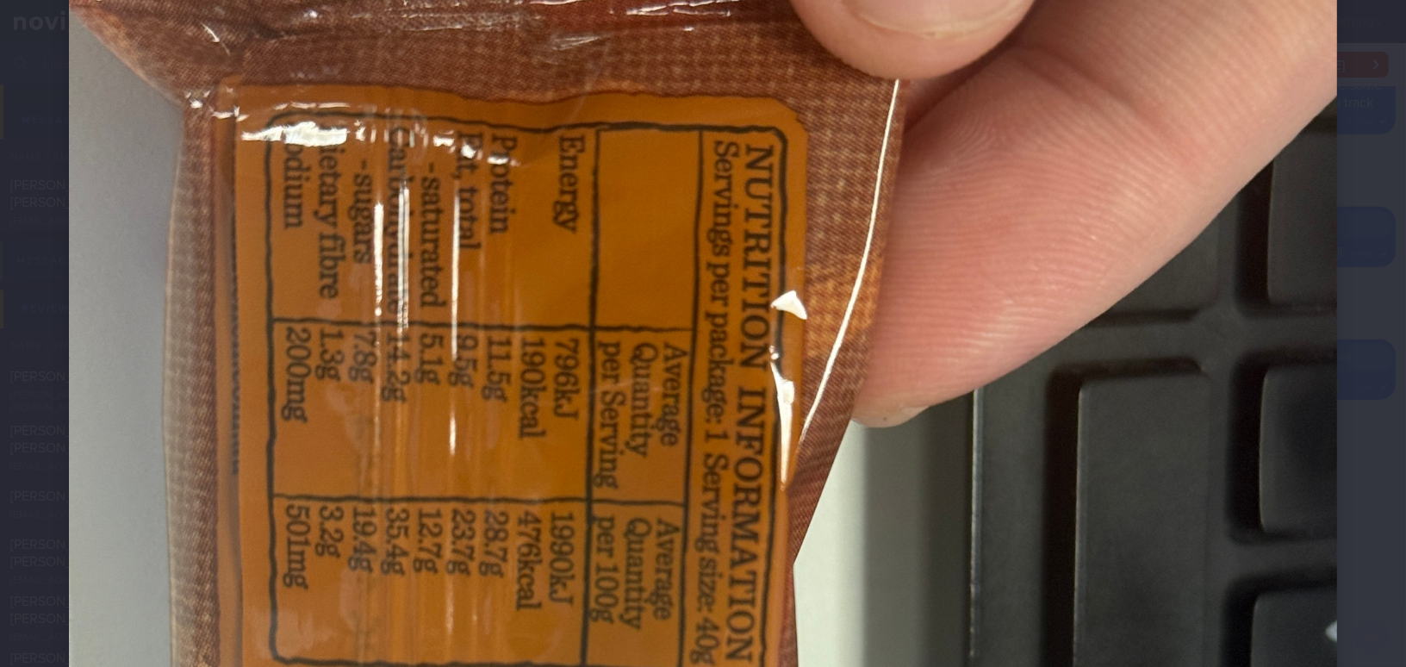
scroll to position [313, 0]
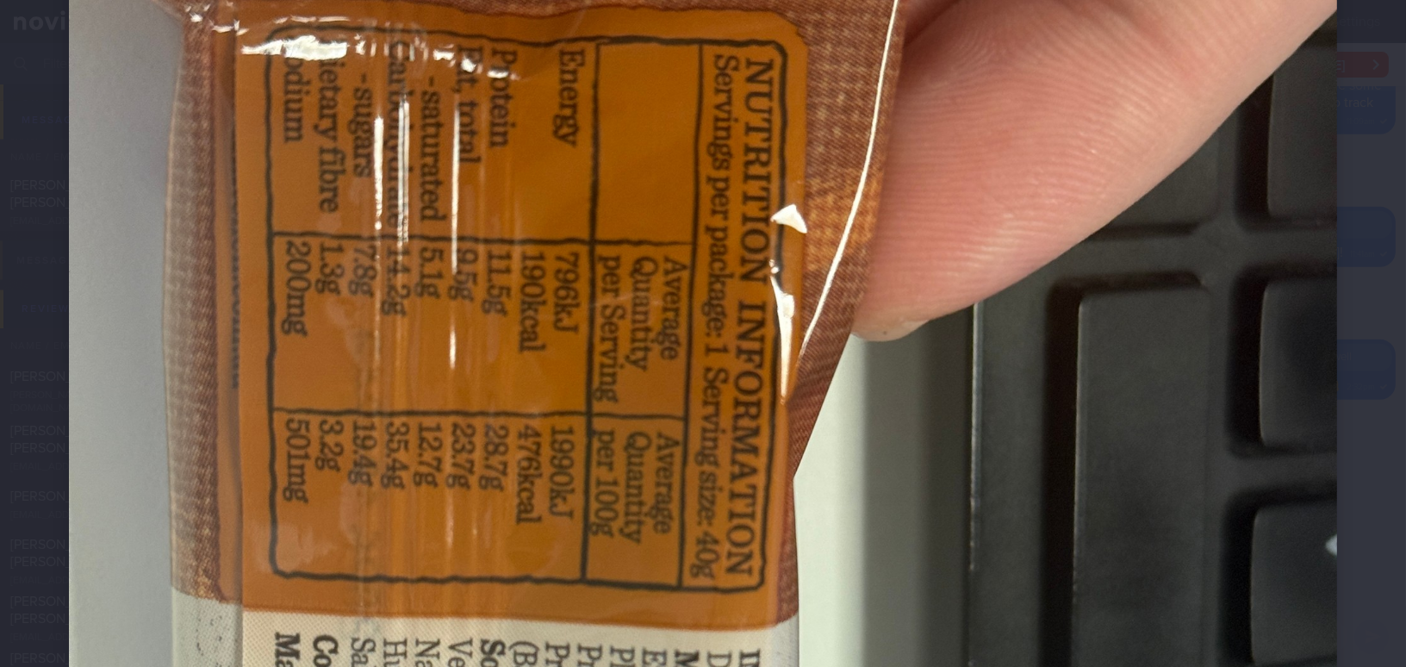
click at [754, 368] on img at bounding box center [703, 601] width 1268 height 1691
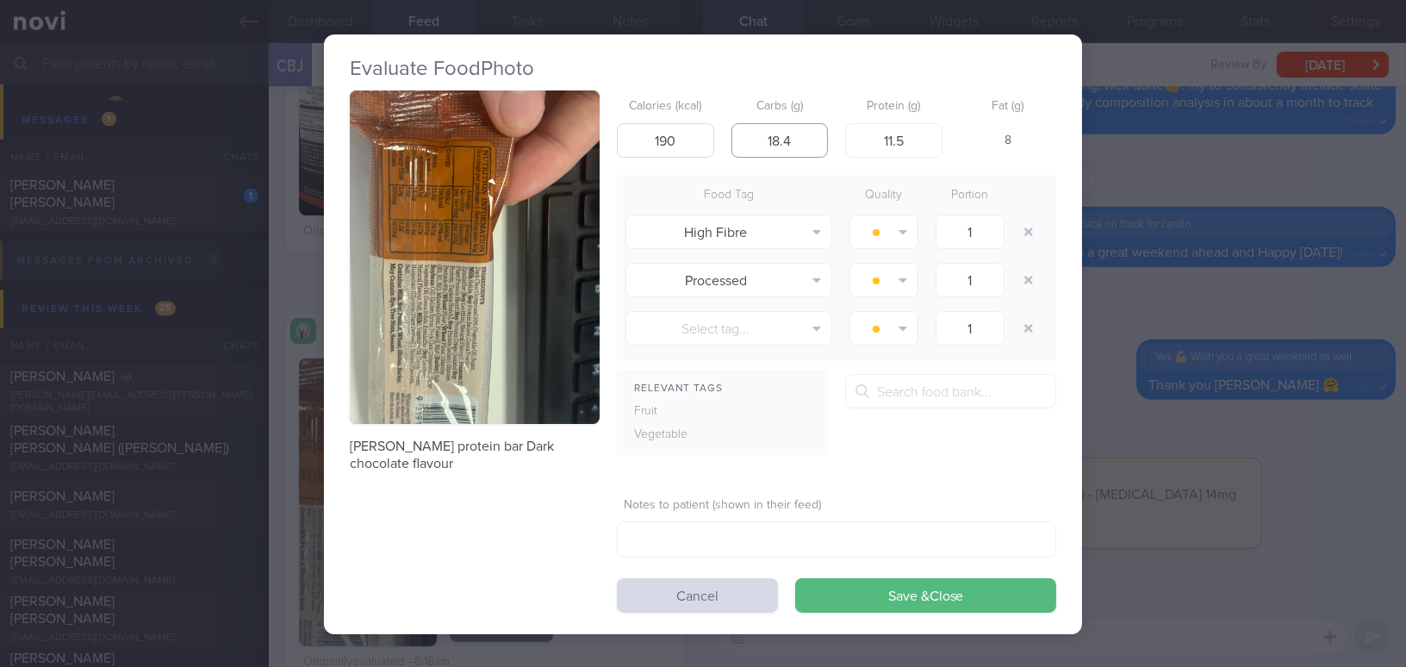
drag, startPoint x: 815, startPoint y: 141, endPoint x: 676, endPoint y: 138, distance: 138.8
click at [676, 138] on div "Calories (kcal) 190 Carbs (g) 18.4 Protein (g) 11.5 Fat (g) 8" at bounding box center [836, 124] width 439 height 68
type input "14.2"
click at [716, 171] on form "Calories (kcal) 190 Carbs (g) 14.2 Protein (g) 11.5 Fat (g) 10 Food Tag Quality…" at bounding box center [836, 351] width 439 height 522
click at [433, 261] on button "button" at bounding box center [475, 256] width 250 height 333
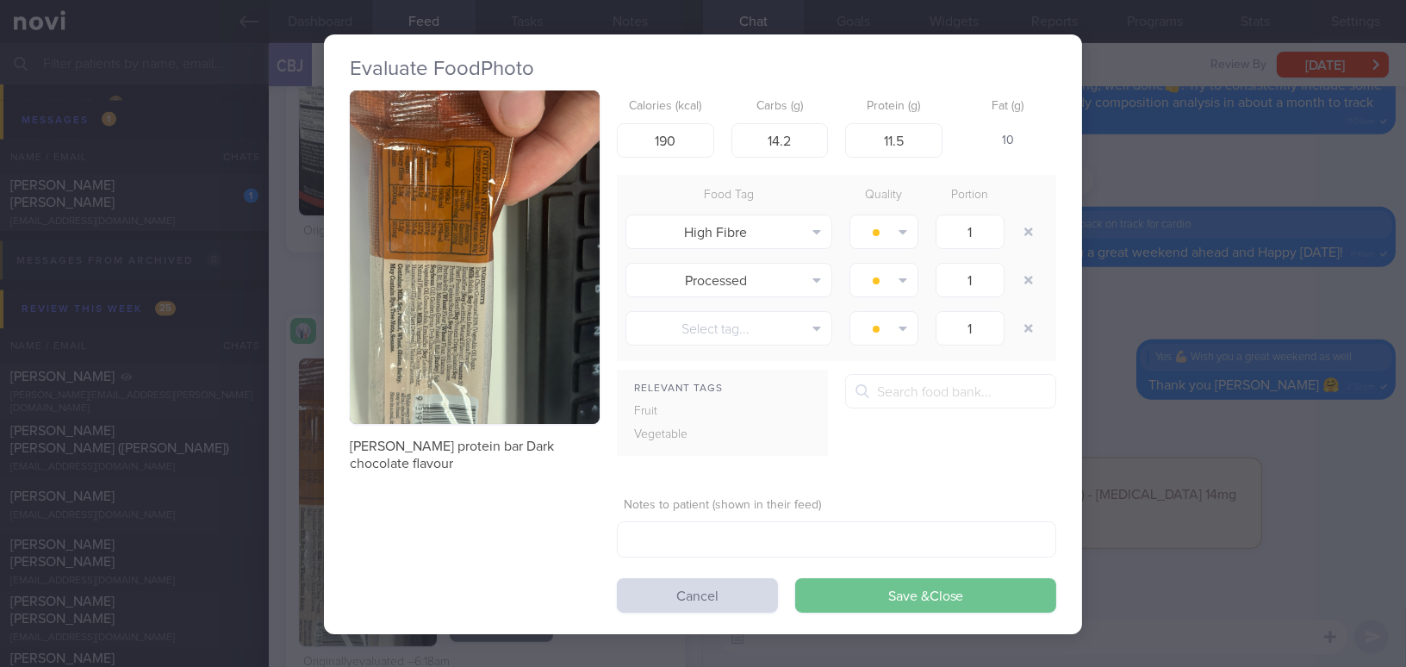
click at [895, 596] on button "Save & Close" at bounding box center [925, 595] width 261 height 34
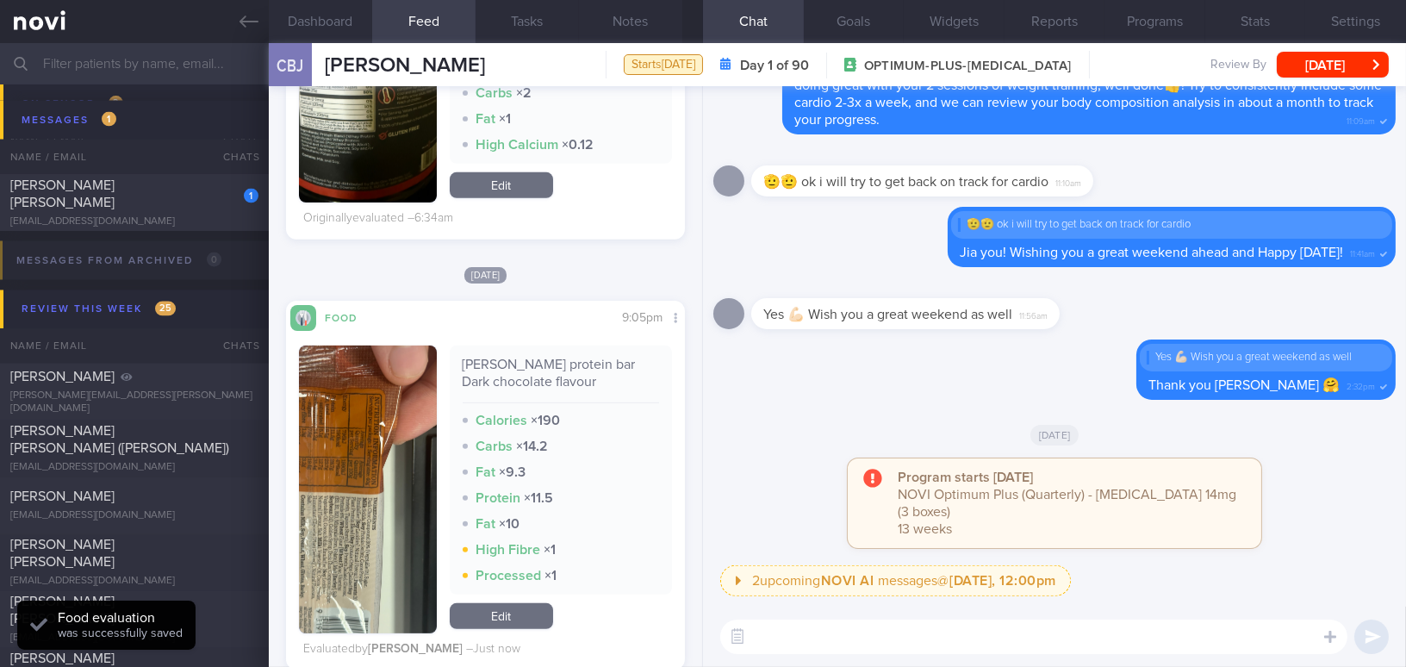
scroll to position [1721, 0]
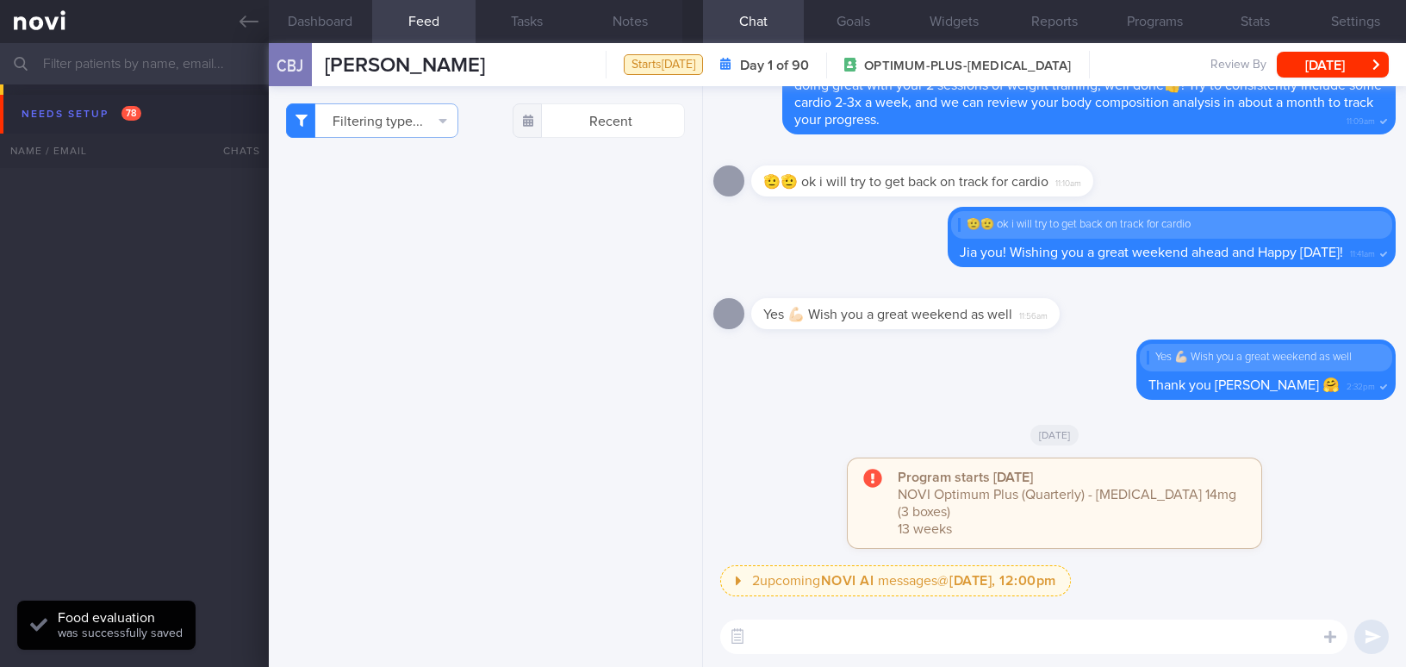
select select "7"
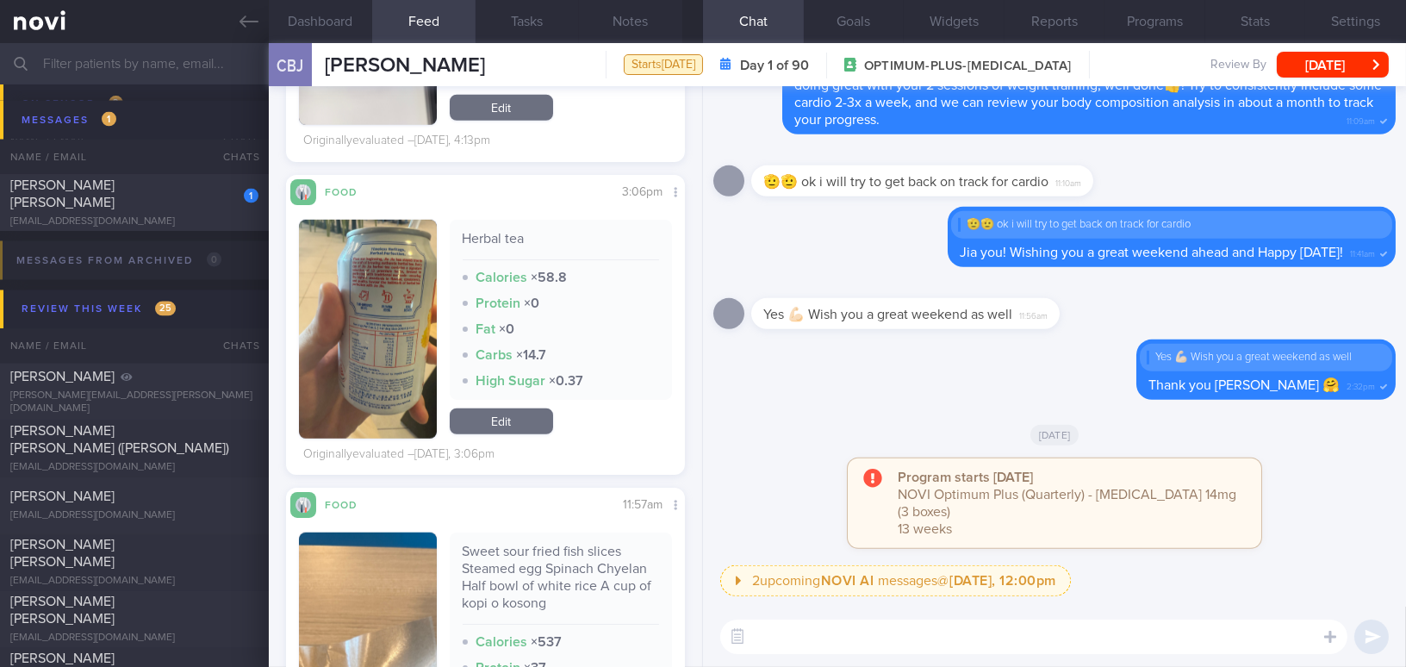
scroll to position [2663, 0]
click at [417, 358] on button "button" at bounding box center [368, 328] width 138 height 219
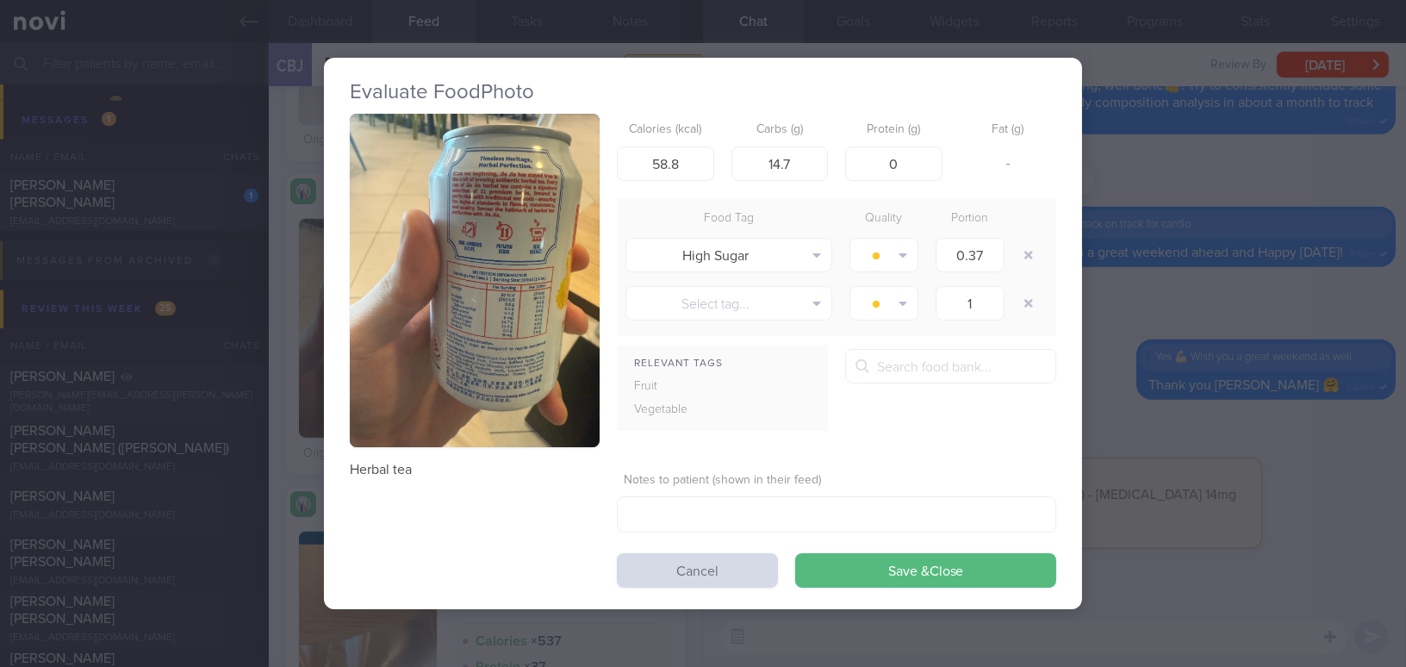
click at [433, 320] on button "button" at bounding box center [475, 280] width 250 height 333
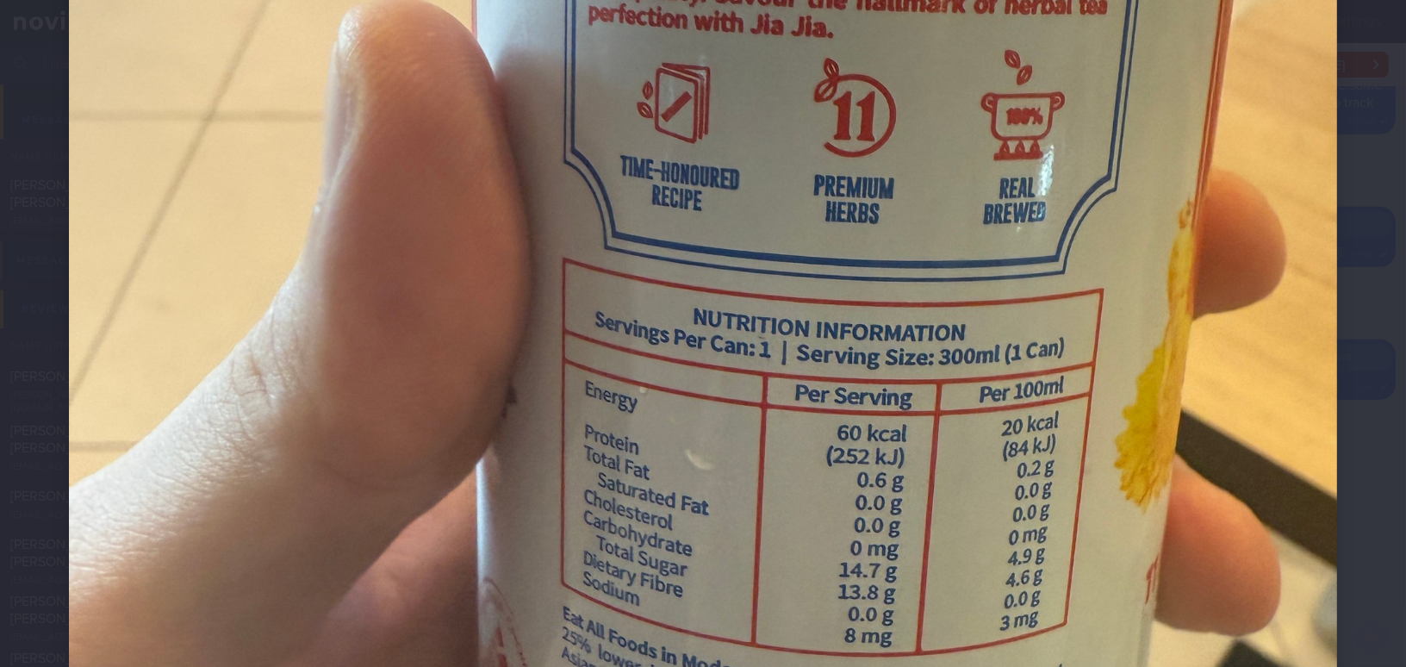
scroll to position [626, 0]
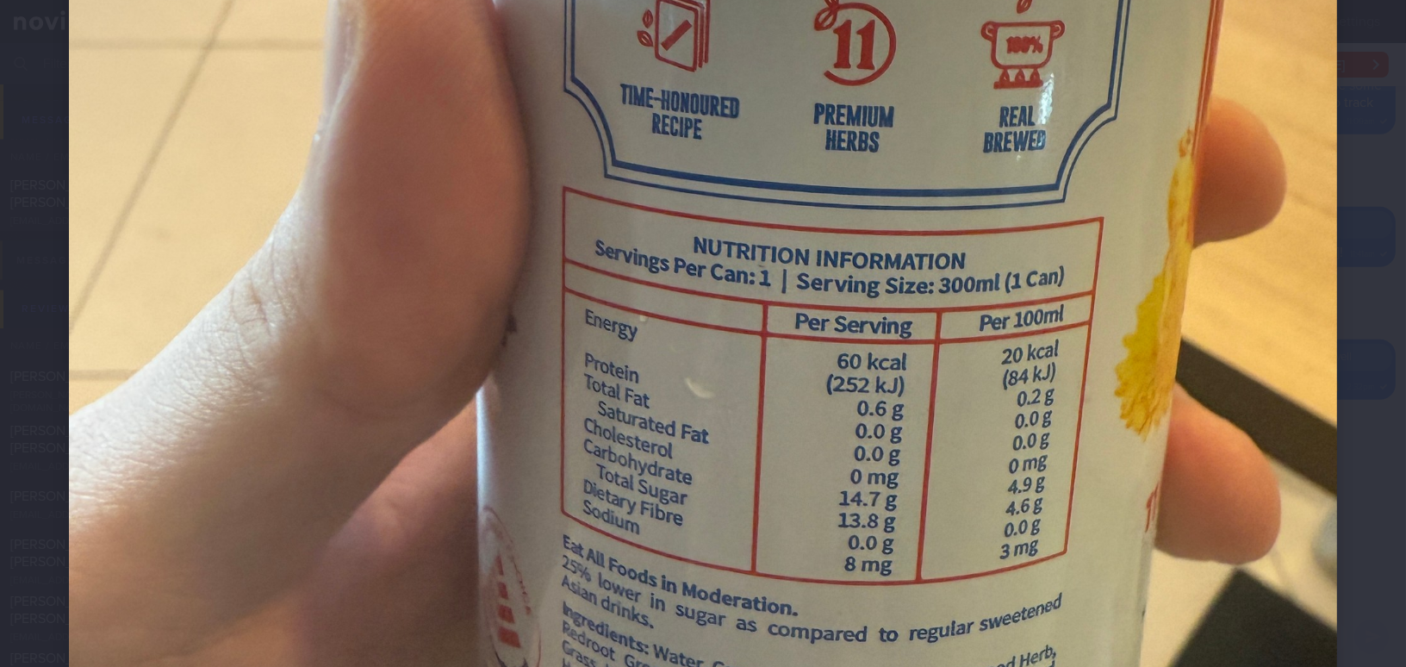
click at [1136, 423] on img at bounding box center [703, 288] width 1268 height 1691
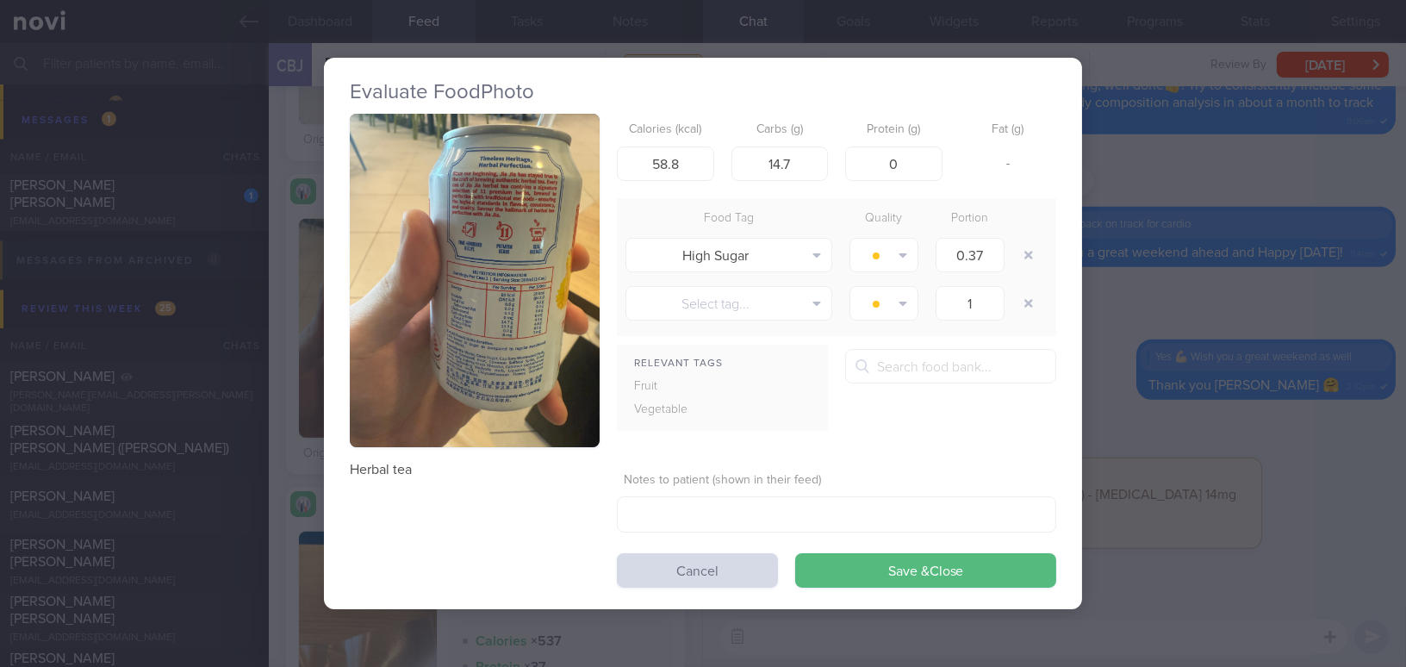
click at [525, 377] on button "button" at bounding box center [475, 280] width 250 height 333
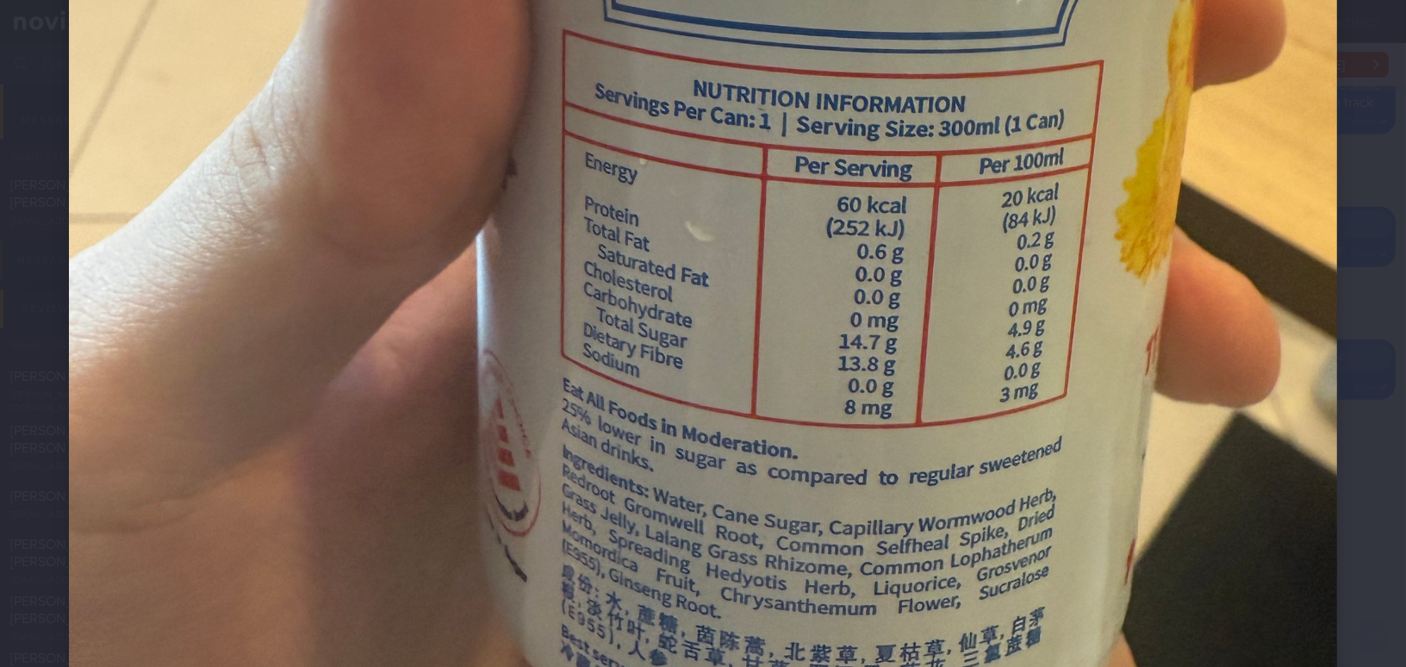
scroll to position [861, 0]
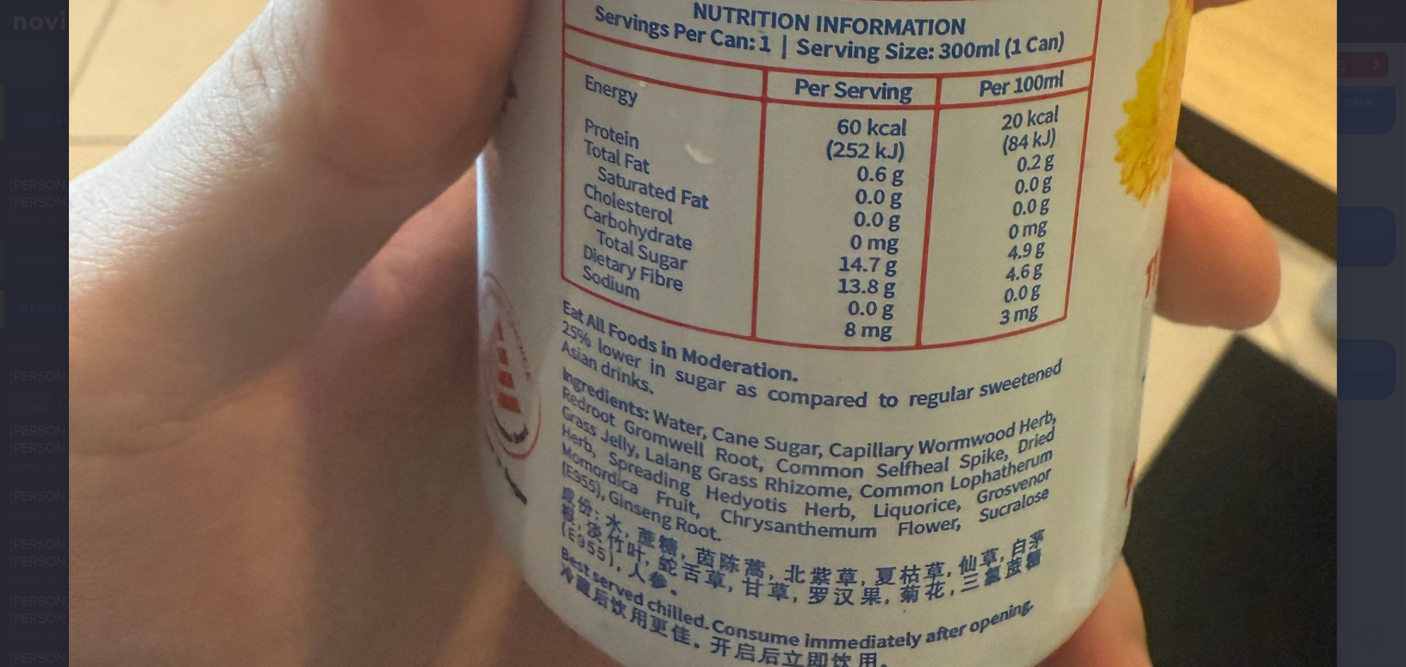
click at [1349, 456] on div at bounding box center [703, 53] width 1406 height 1829
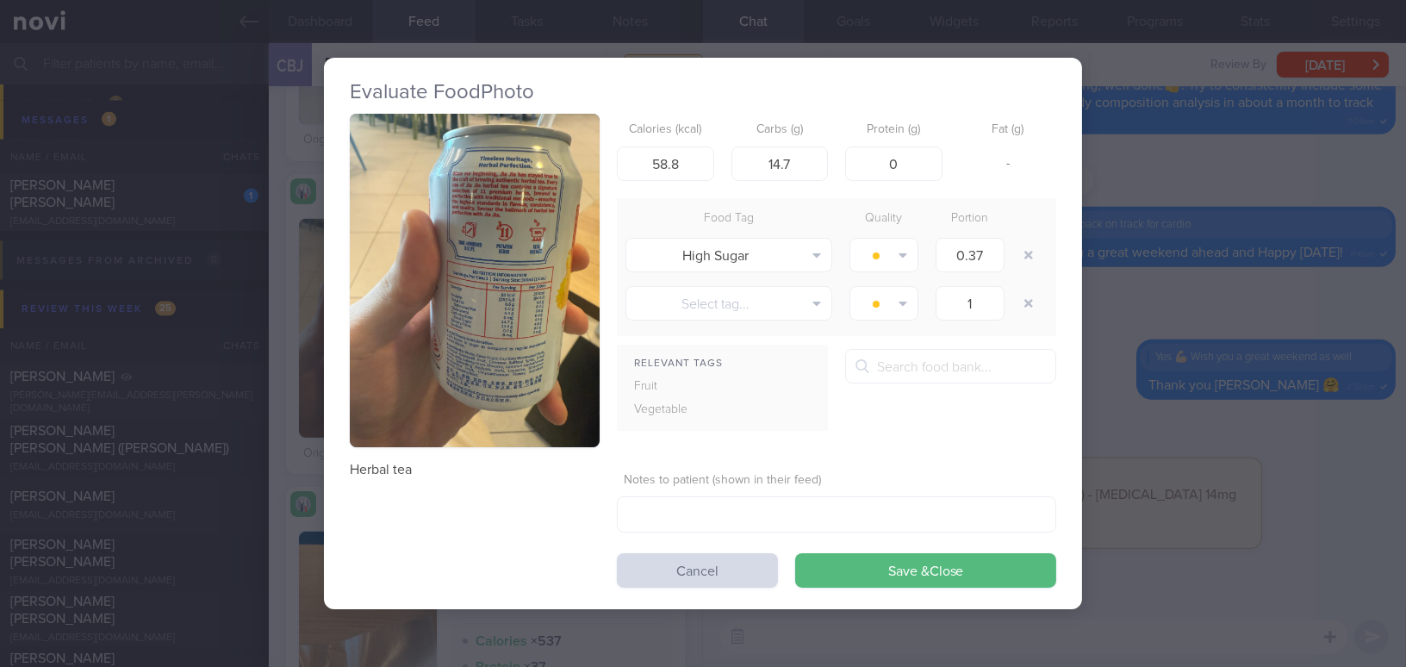
click at [1167, 453] on div "Evaluate Food Photo Herbal tea Calories (kcal) 58.8 Carbs (g) 14.7 Protein (g) …" at bounding box center [703, 333] width 1406 height 667
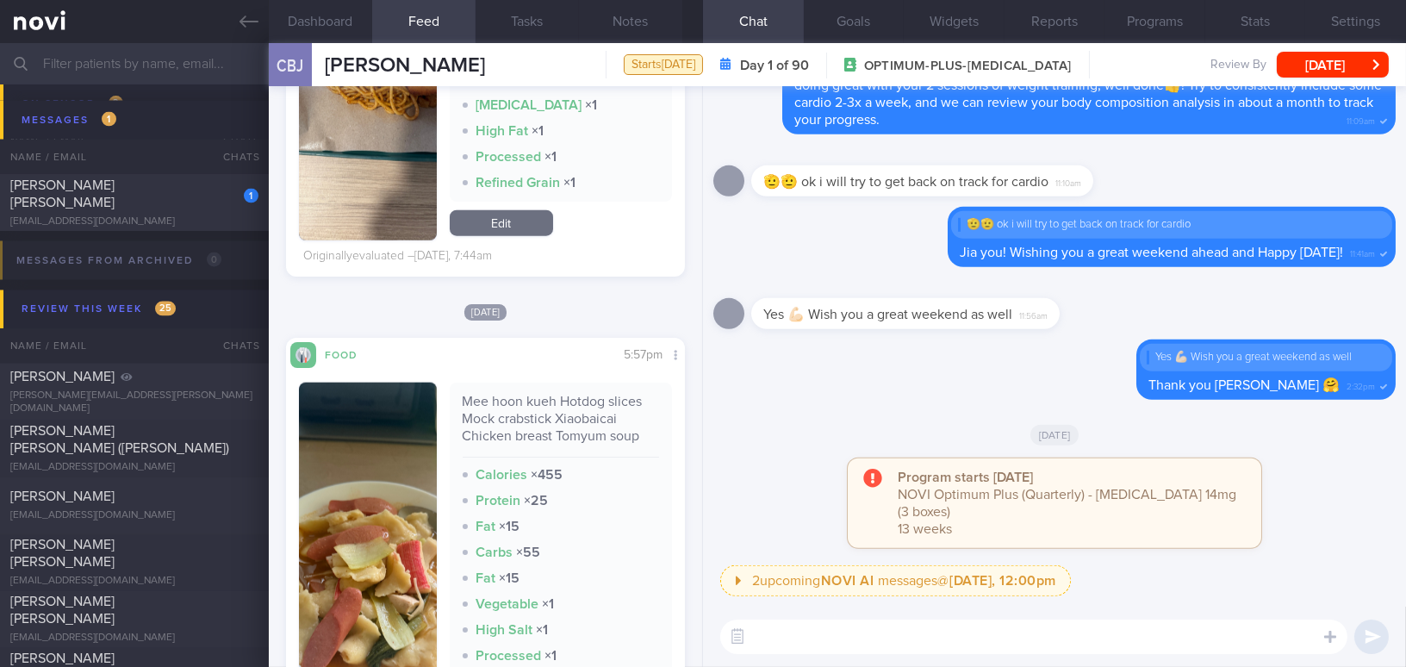
scroll to position [3916, 0]
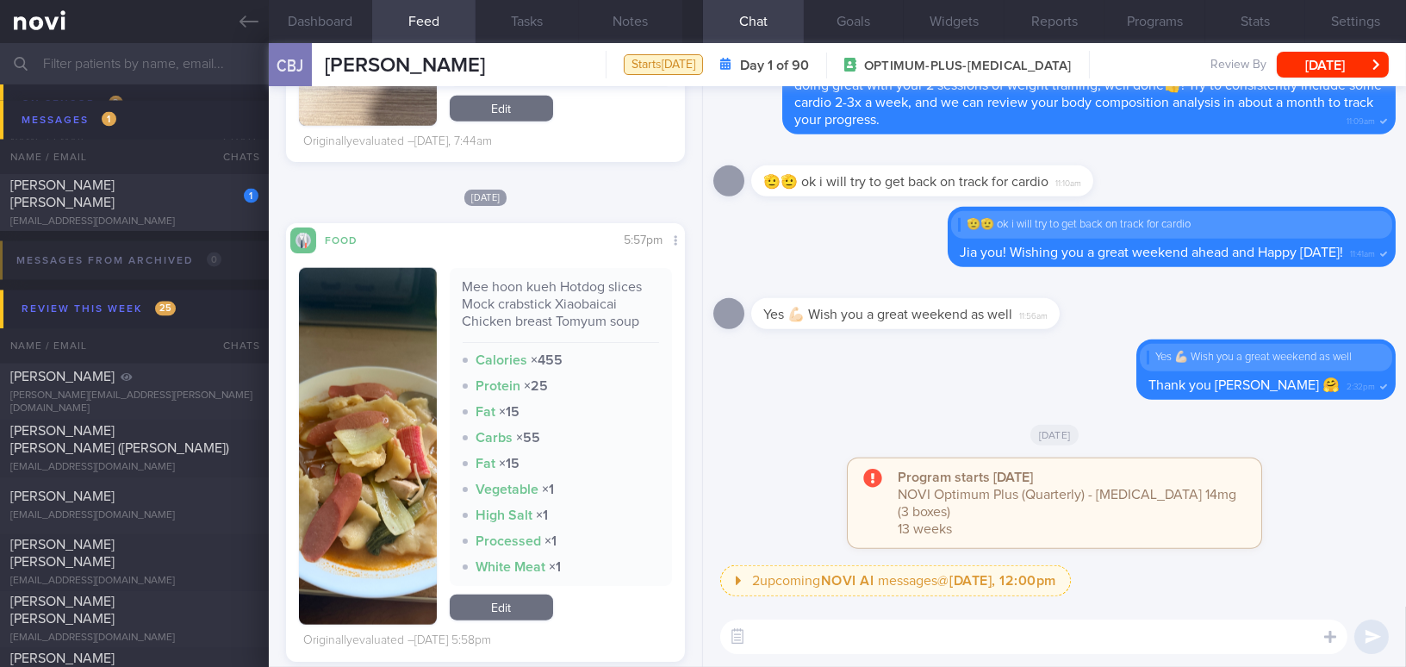
click at [413, 398] on button "button" at bounding box center [368, 446] width 138 height 357
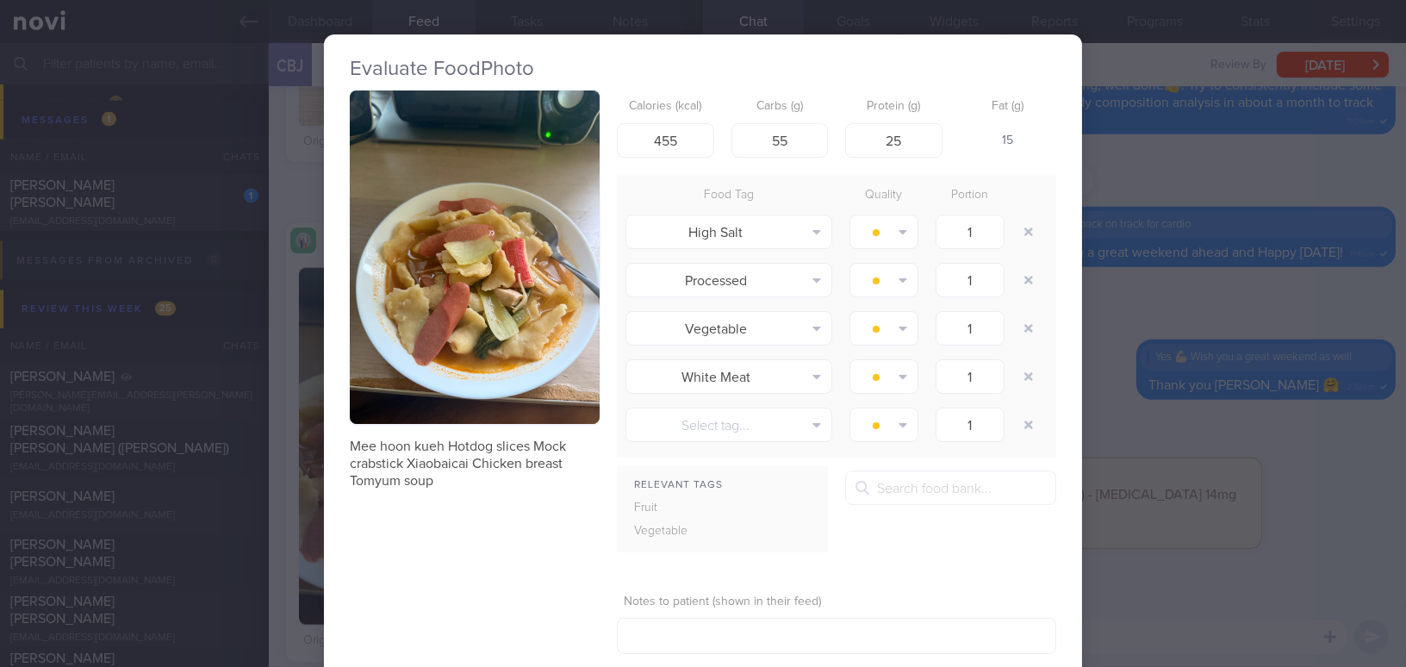
click at [451, 354] on button "button" at bounding box center [475, 256] width 250 height 333
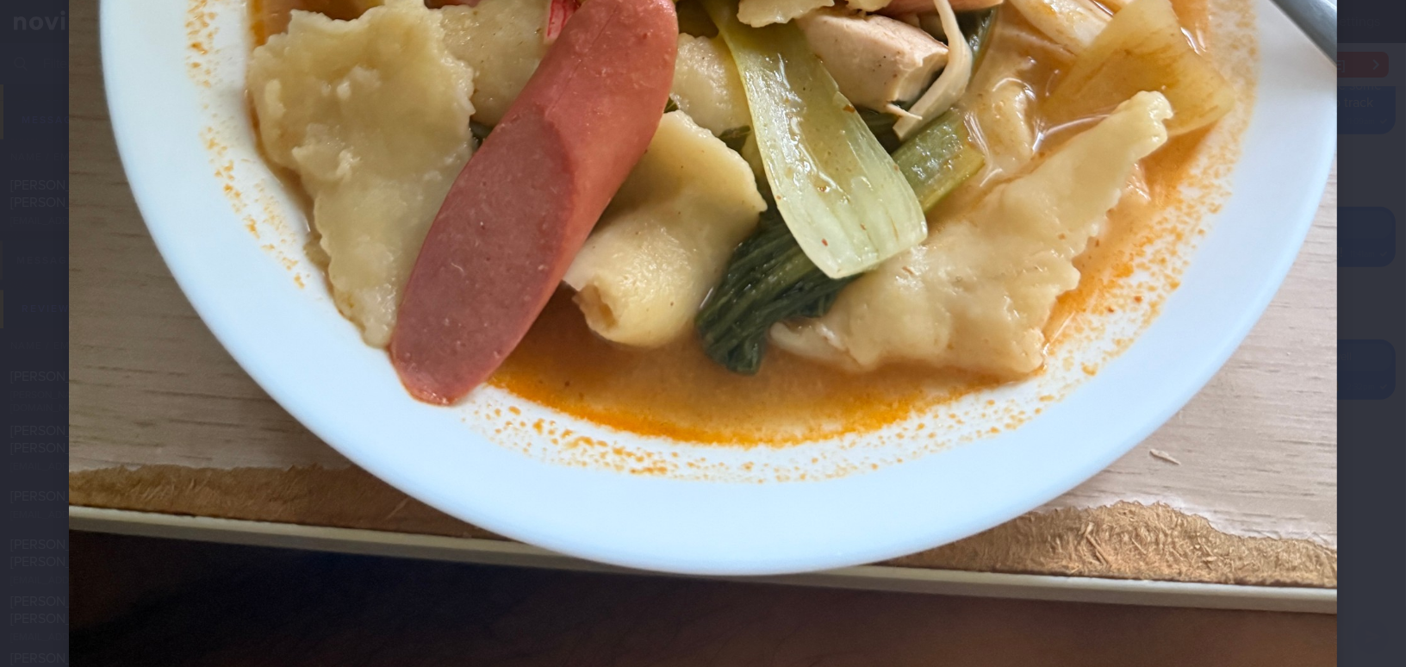
scroll to position [1096, 0]
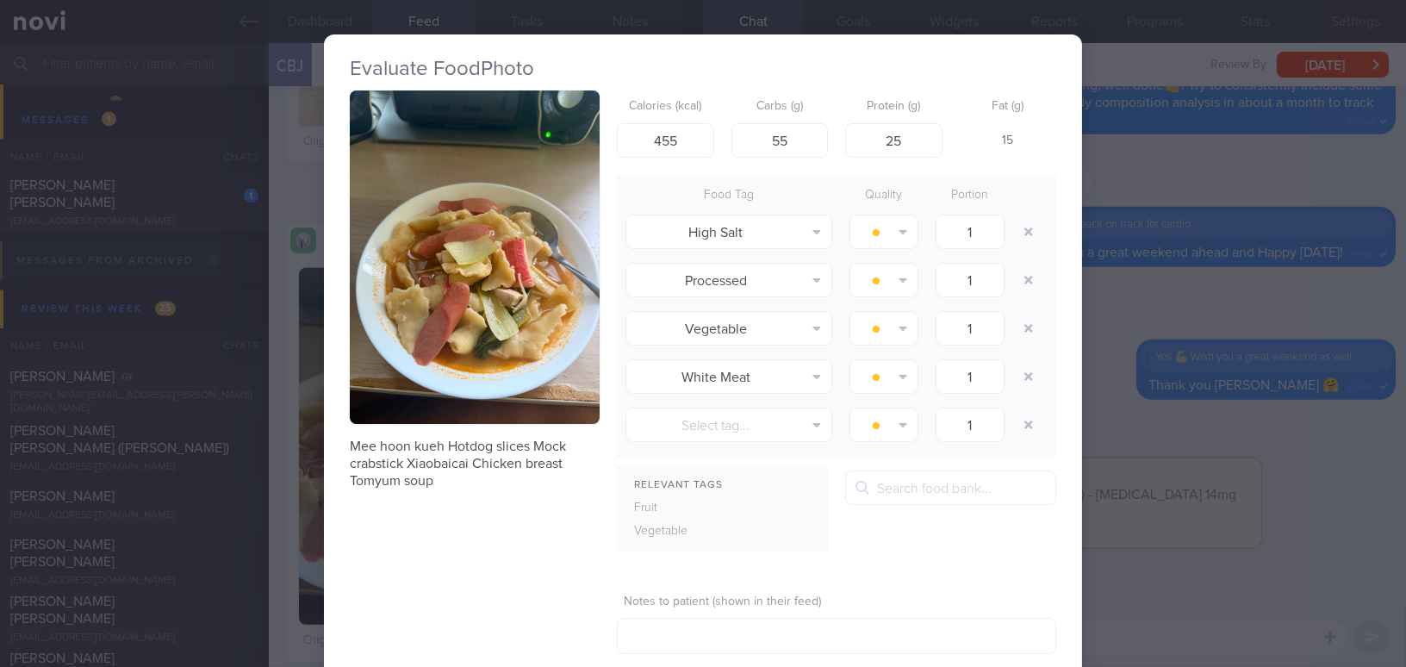
click at [1156, 445] on div "Evaluate Food Photo Mee hoon kueh Hotdog slices Mock crabstick Xiaobaicai Chick…" at bounding box center [703, 333] width 1406 height 667
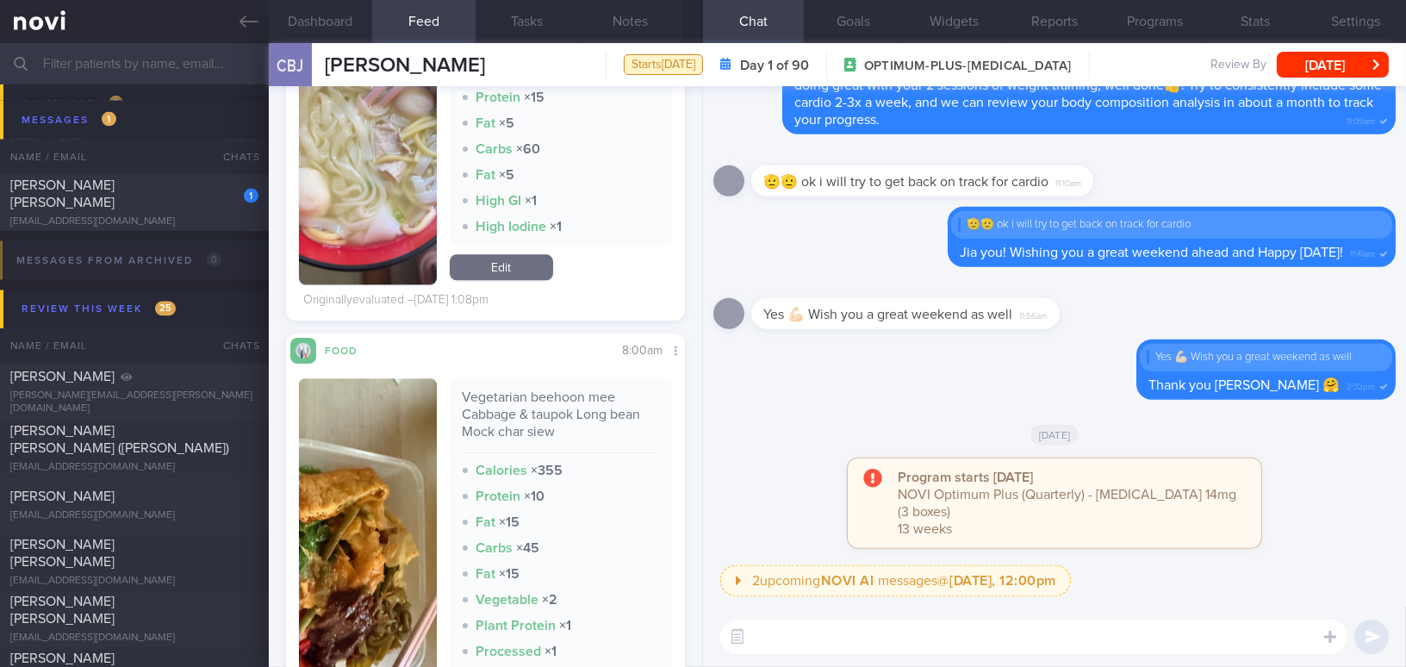
scroll to position [7677, 0]
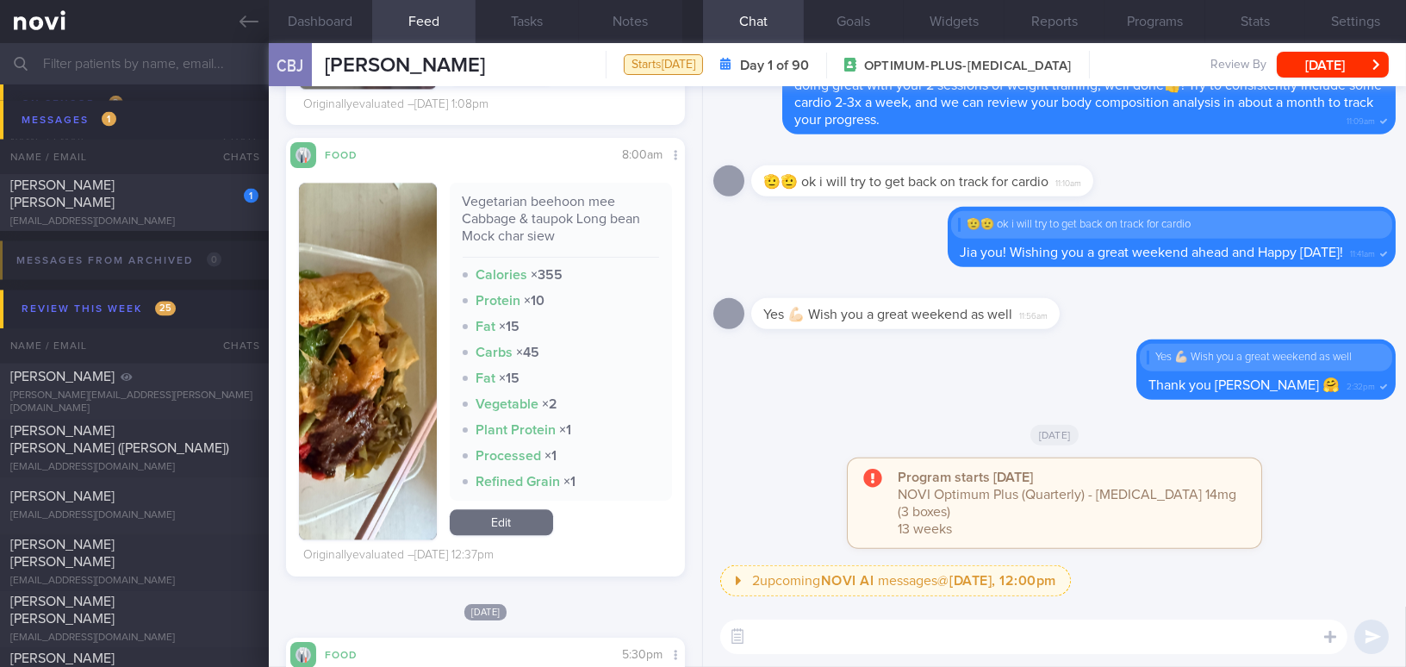
click at [912, 650] on textarea at bounding box center [1033, 637] width 627 height 34
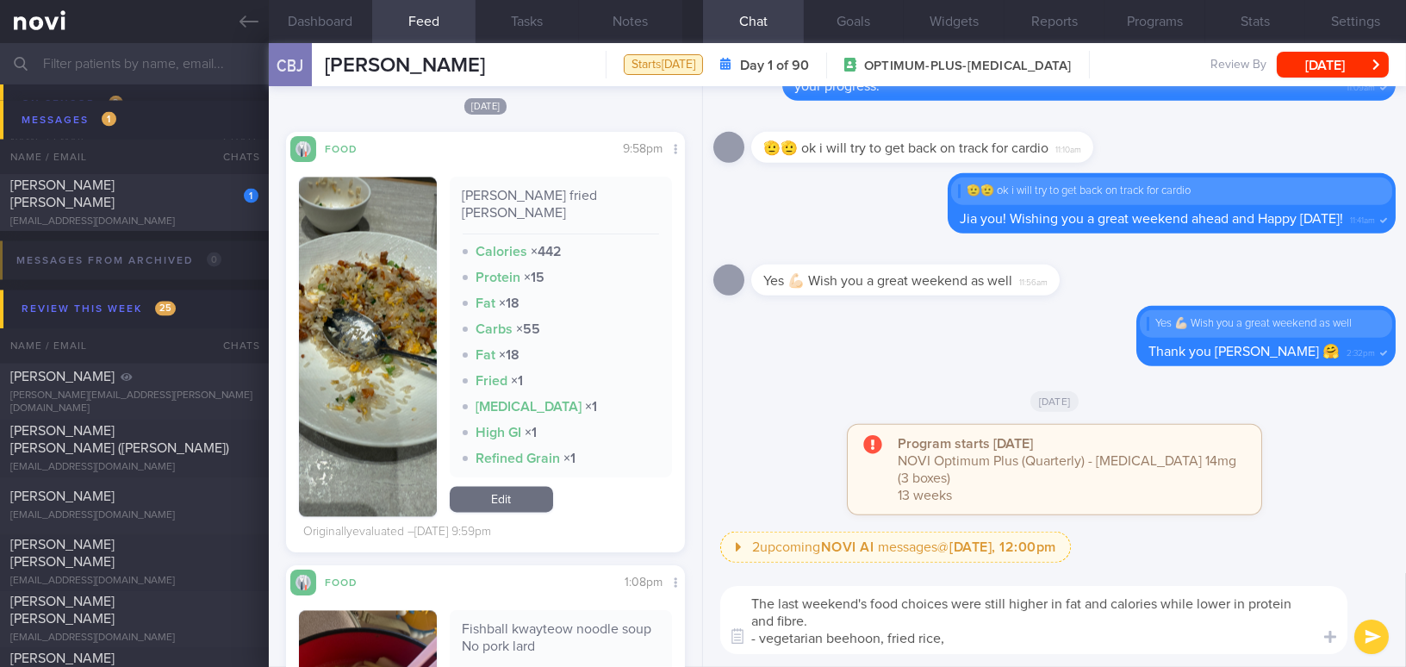
scroll to position [6658, 0]
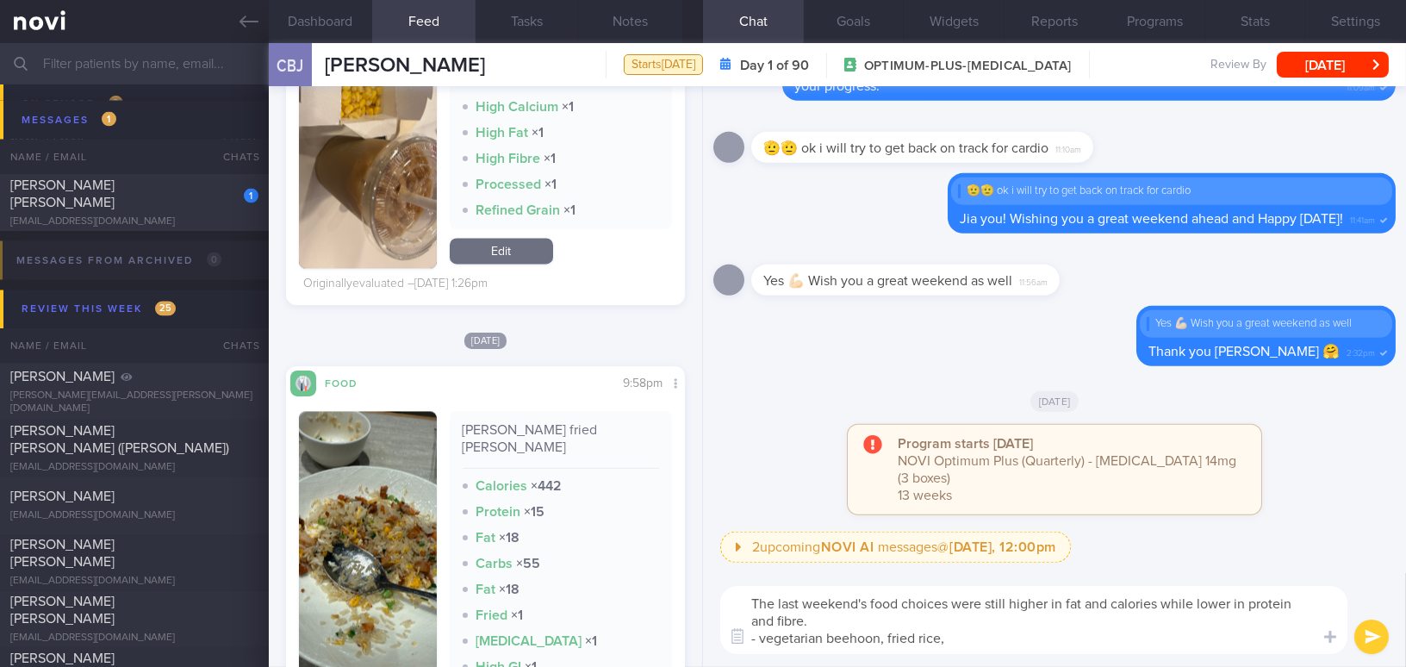
click at [381, 502] on button "button" at bounding box center [368, 580] width 138 height 339
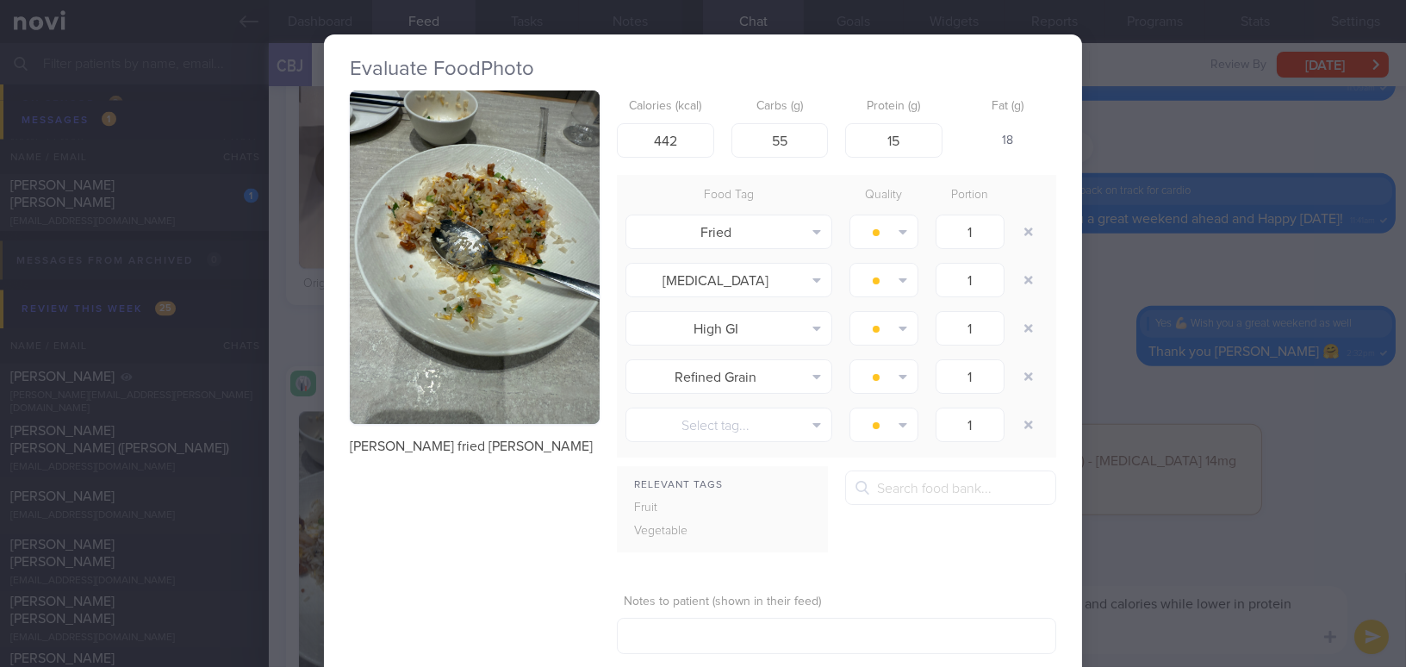
click at [401, 371] on button "button" at bounding box center [475, 256] width 250 height 333
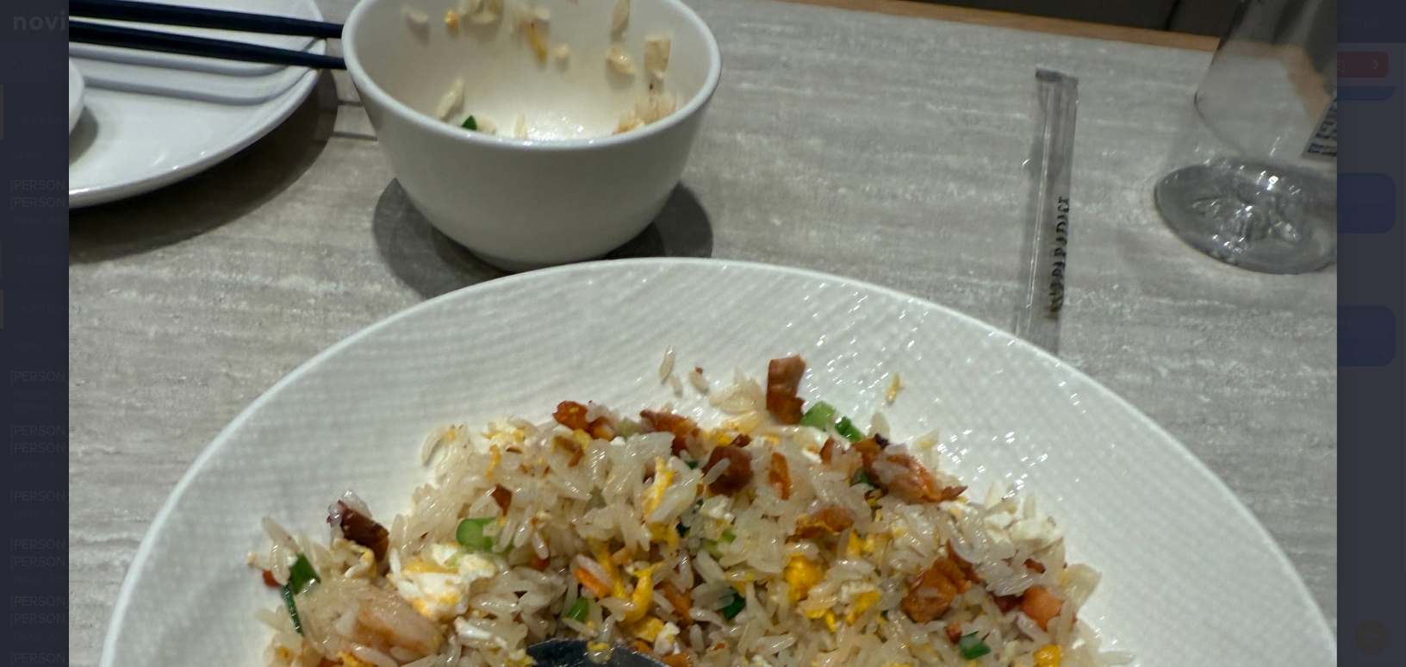
scroll to position [313, 0]
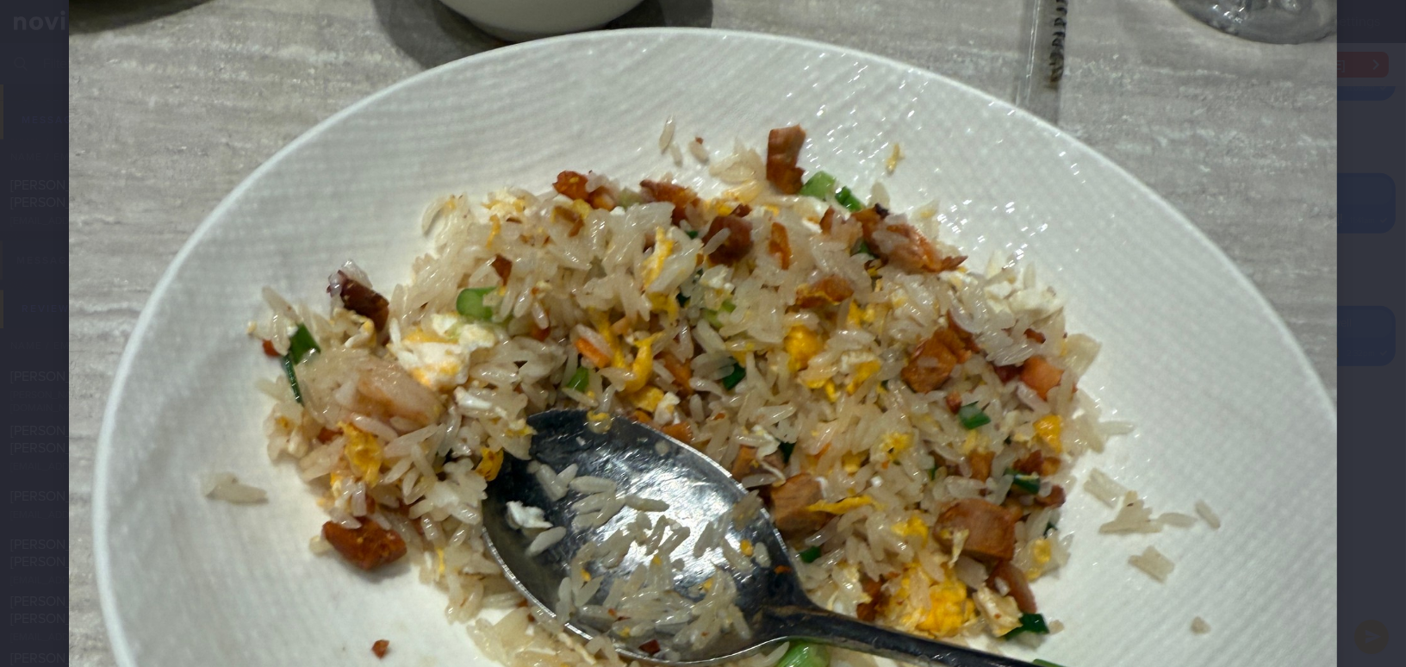
click at [461, 373] on img at bounding box center [703, 601] width 1268 height 1691
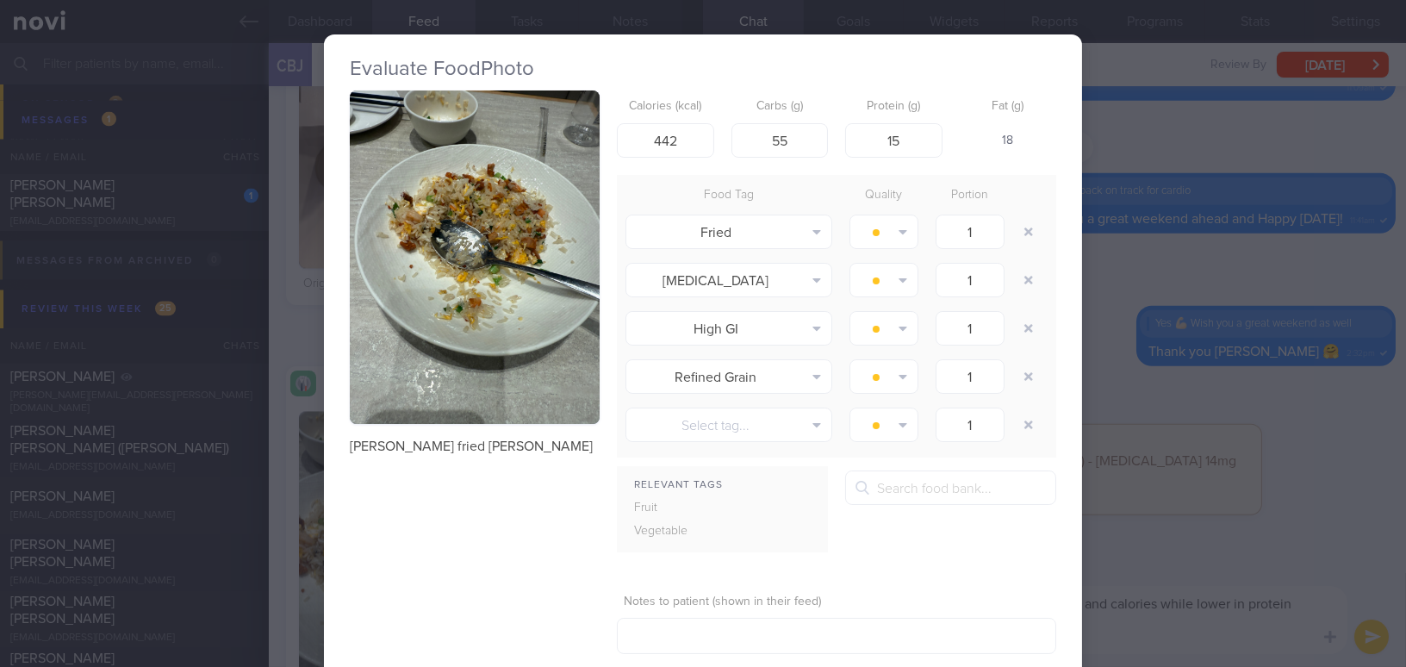
click at [497, 396] on button "button" at bounding box center [475, 256] width 250 height 333
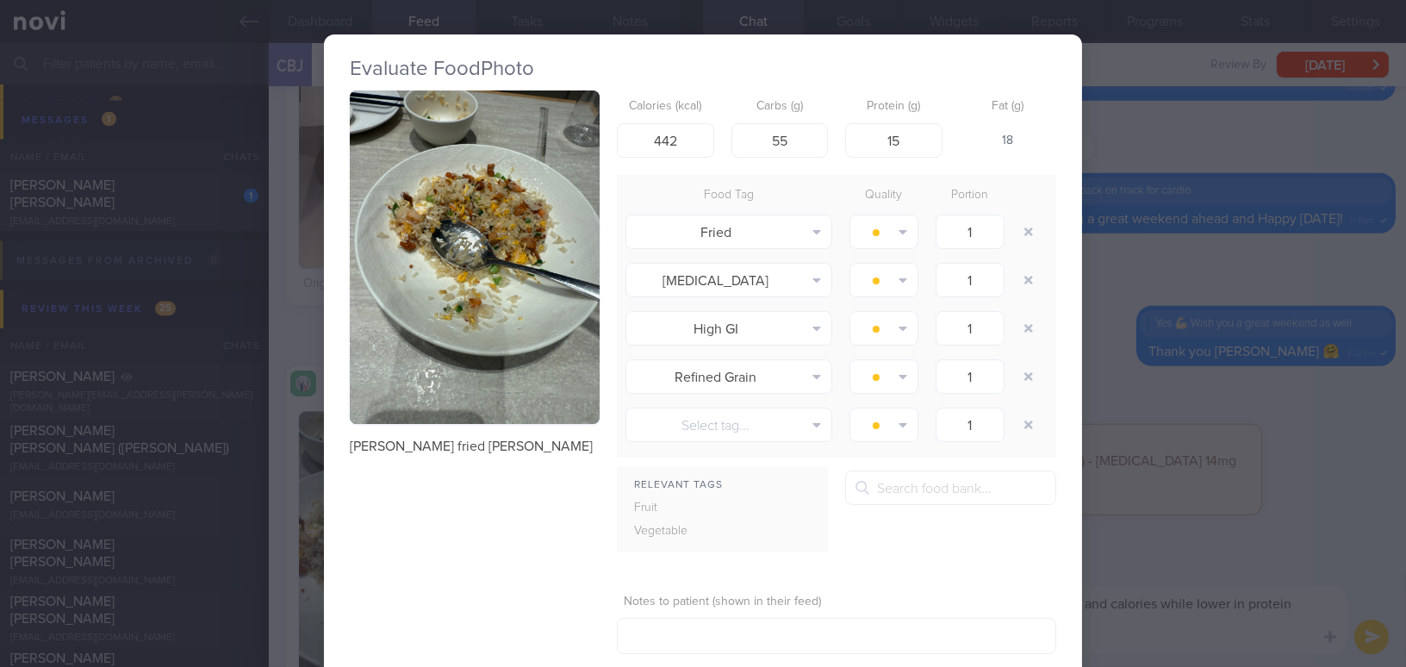
click at [1155, 393] on div "Evaluate Food Photo Yang zhou fried rice Calories (kcal) 442 Carbs (g) 55 Prote…" at bounding box center [703, 333] width 1406 height 667
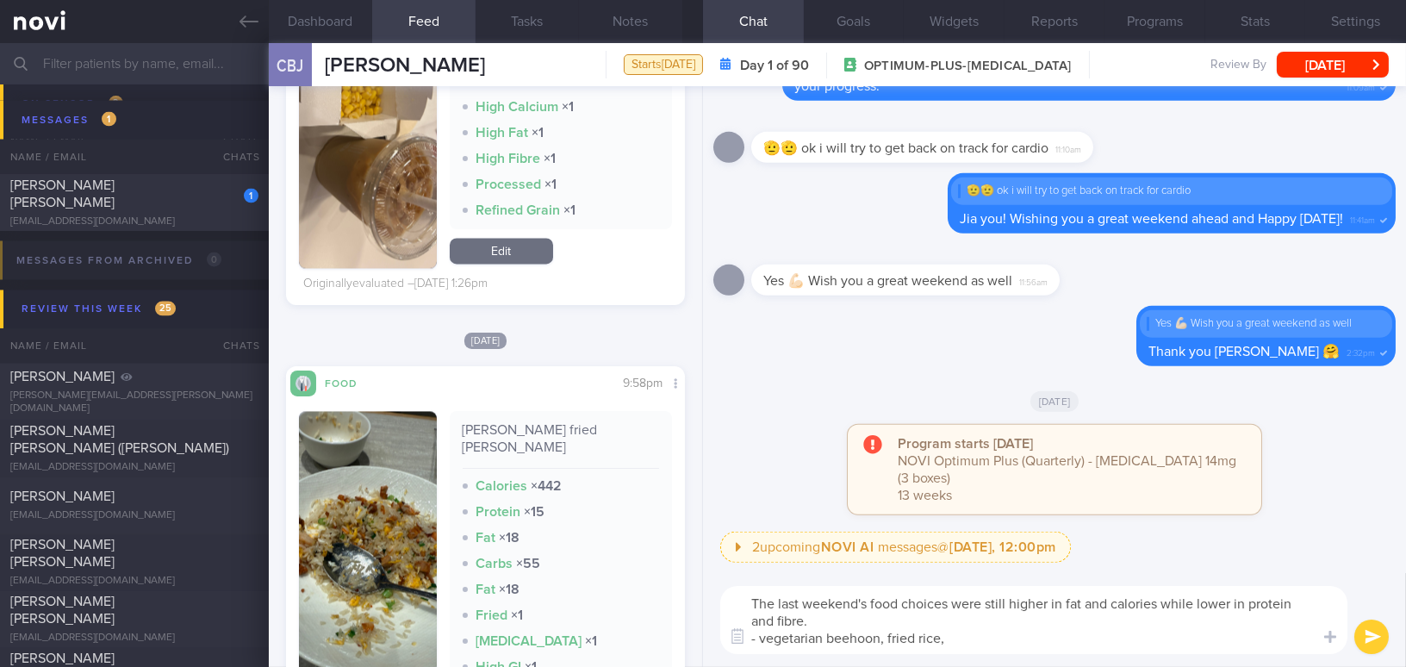
scroll to position [6344, 0]
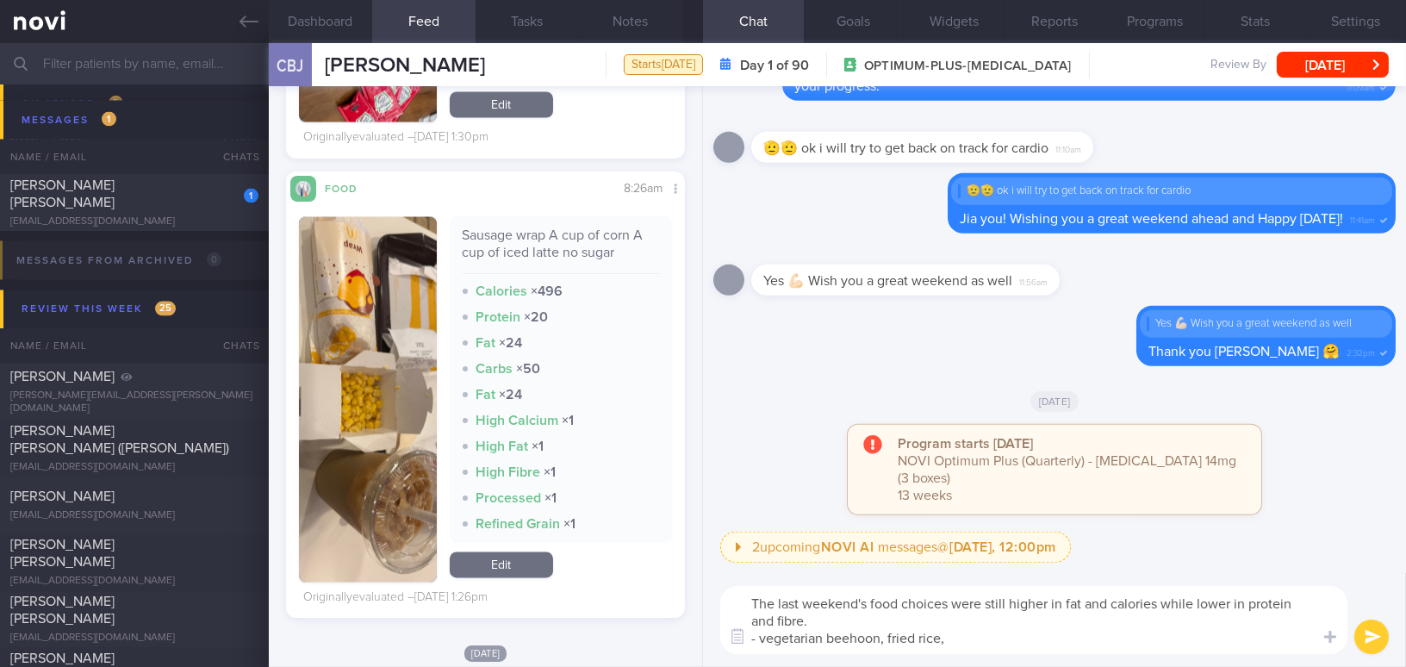
click at [998, 639] on textarea "The last weekend's food choices were still higher in fat and calories while low…" at bounding box center [1033, 620] width 627 height 68
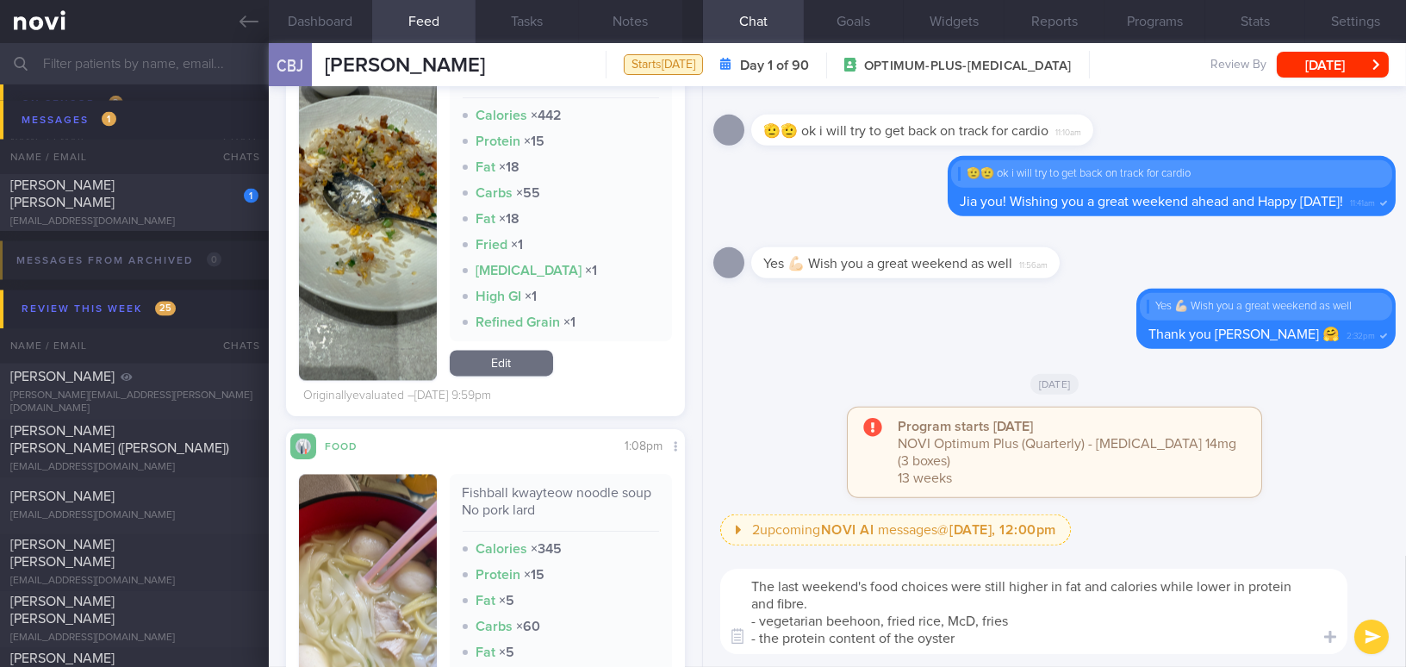
scroll to position [7049, 0]
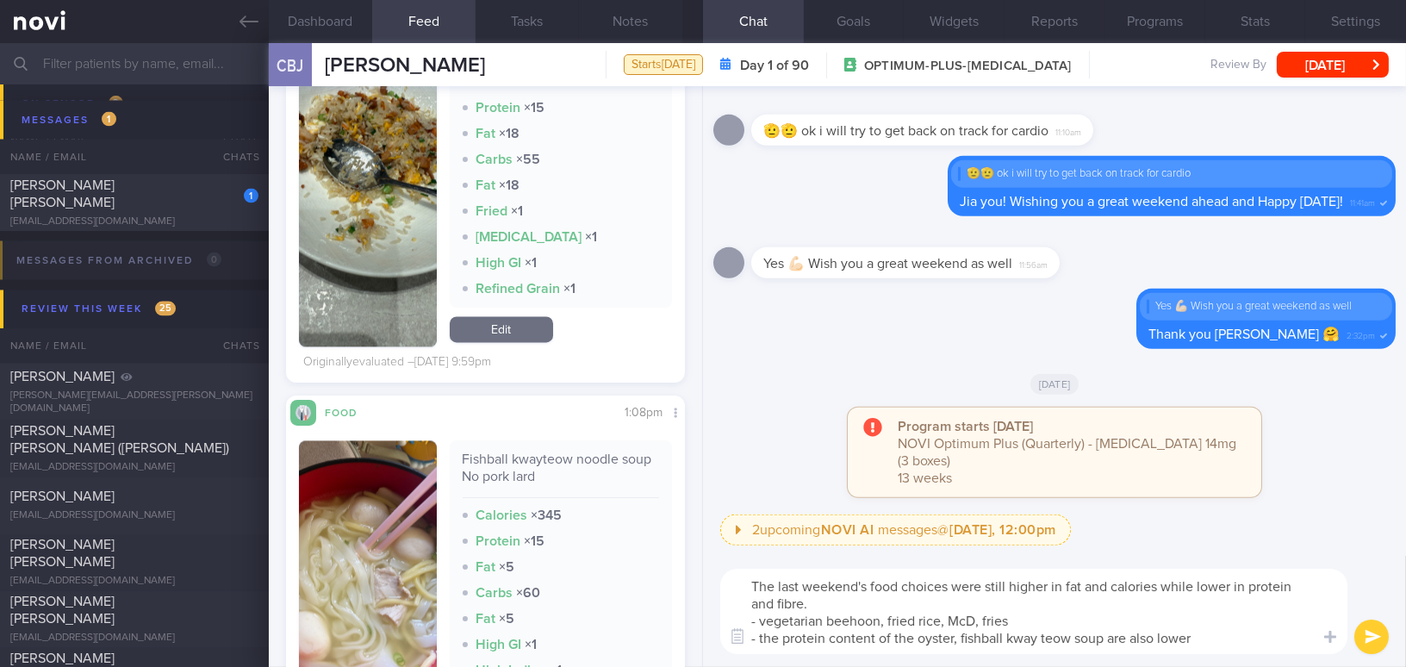
click at [828, 633] on textarea "The last weekend's food choices were still higher in fat and calories while low…" at bounding box center [1033, 611] width 627 height 85
click at [1270, 639] on textarea "The last weekend's food choices were still higher in fat and calories while low…" at bounding box center [1033, 611] width 627 height 85
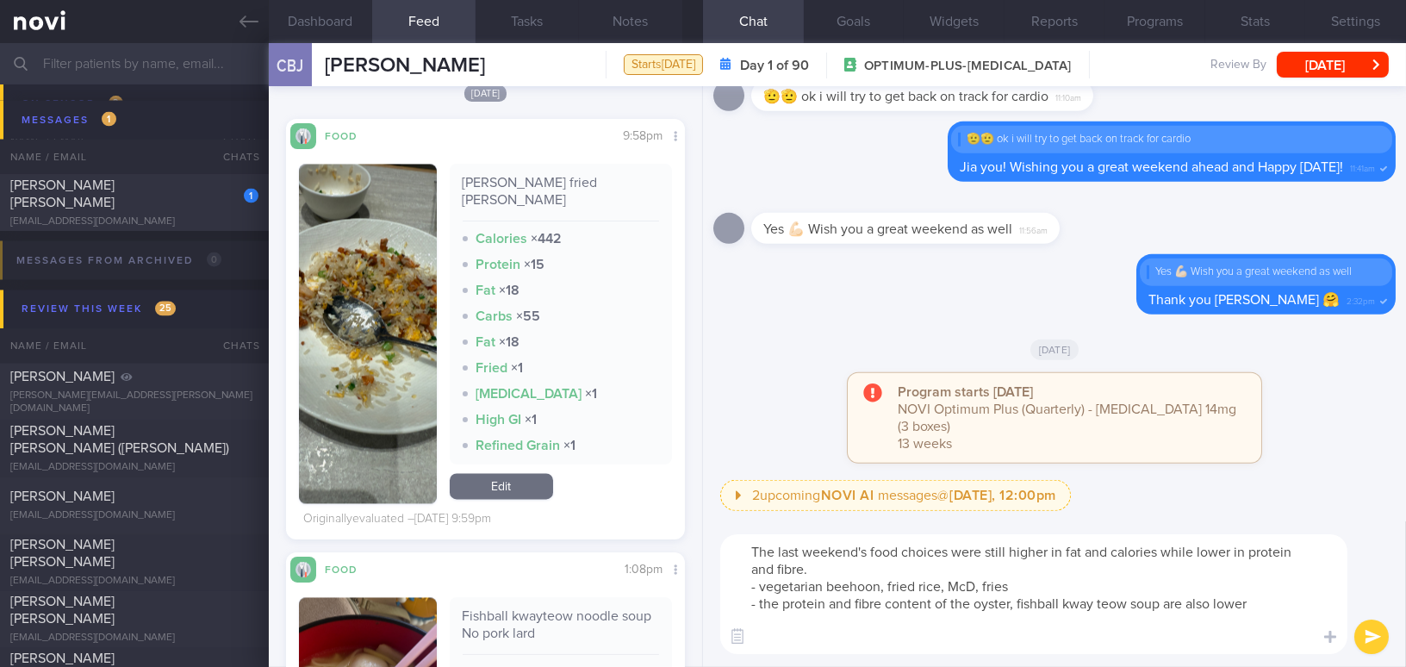
scroll to position [6815, 0]
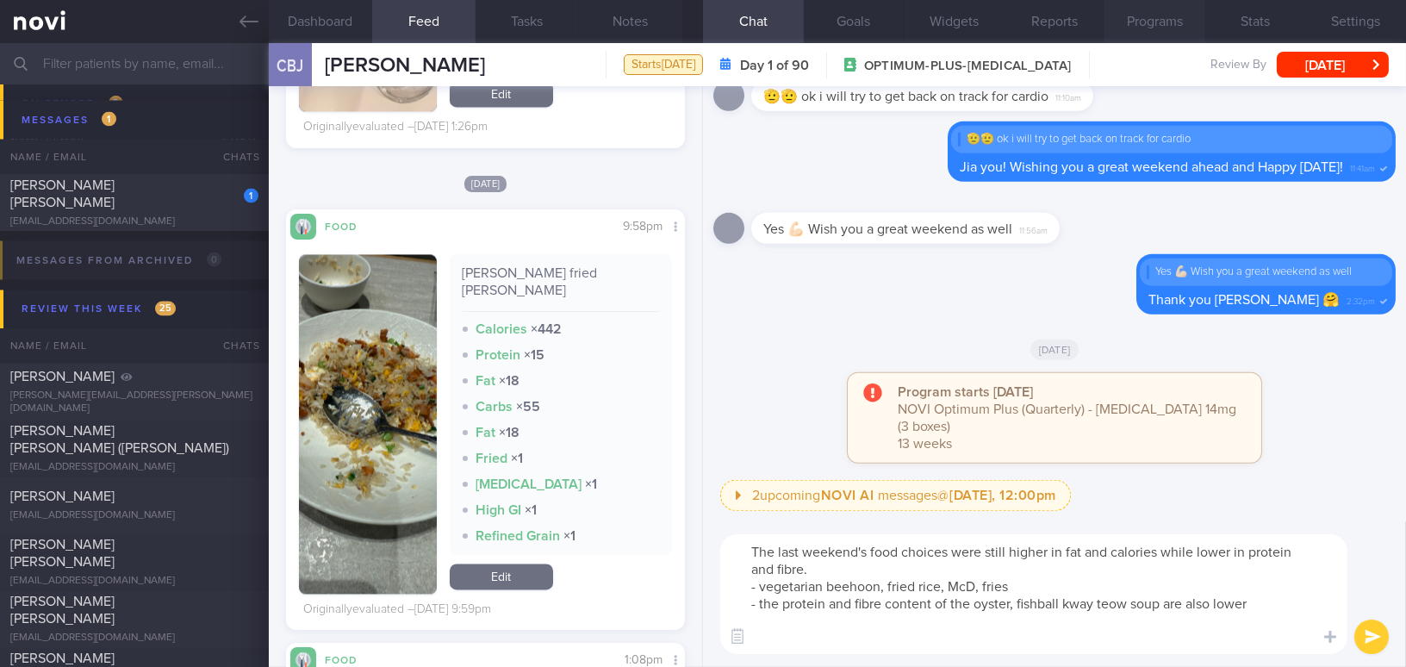
type textarea "The last weekend's food choices were still higher in fat and calories while low…"
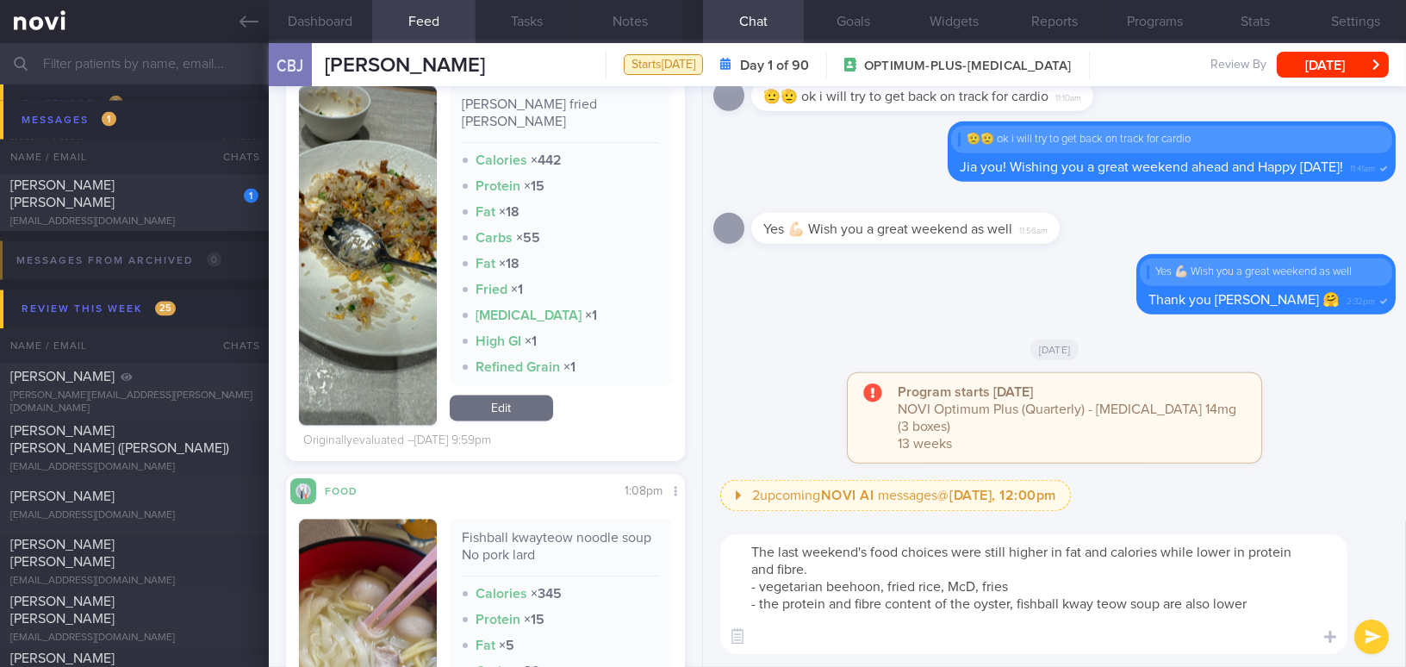
scroll to position [7206, 0]
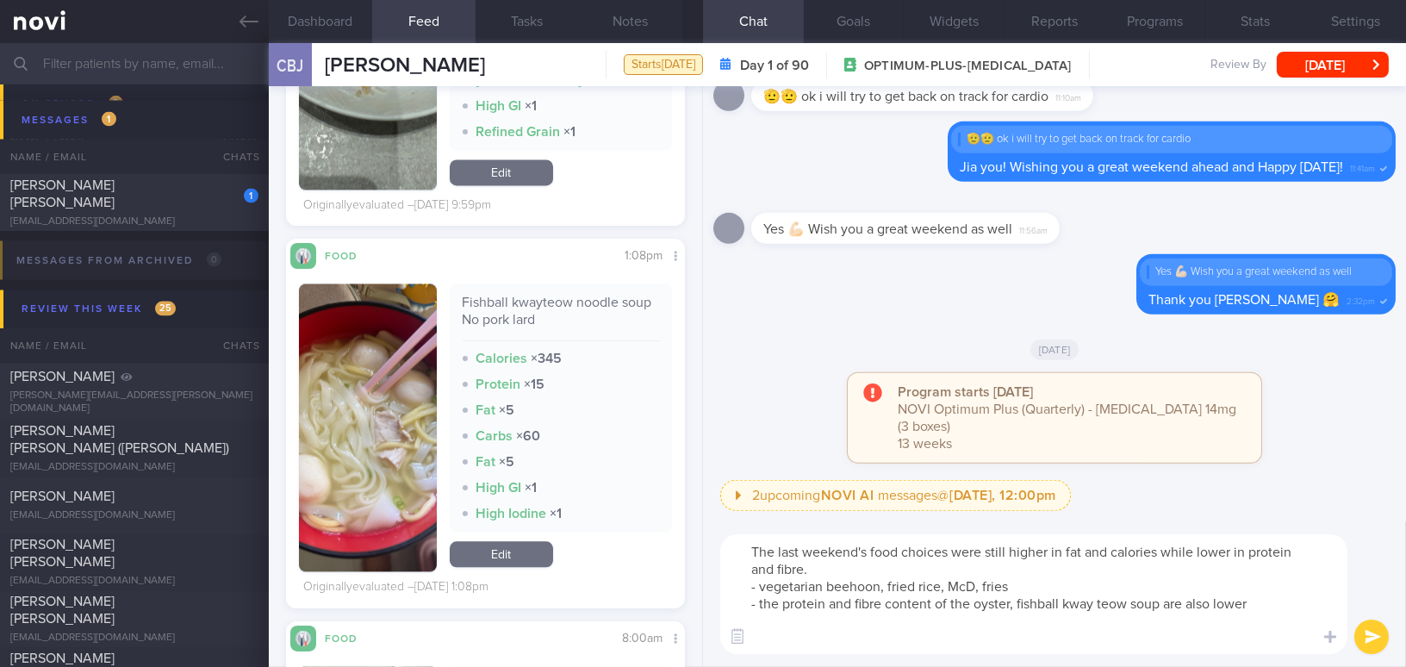
drag, startPoint x: 800, startPoint y: 645, endPoint x: 736, endPoint y: 538, distance: 124.4
click at [736, 538] on textarea "The last weekend's food choices were still higher in fat and calories while low…" at bounding box center [1033, 594] width 627 height 120
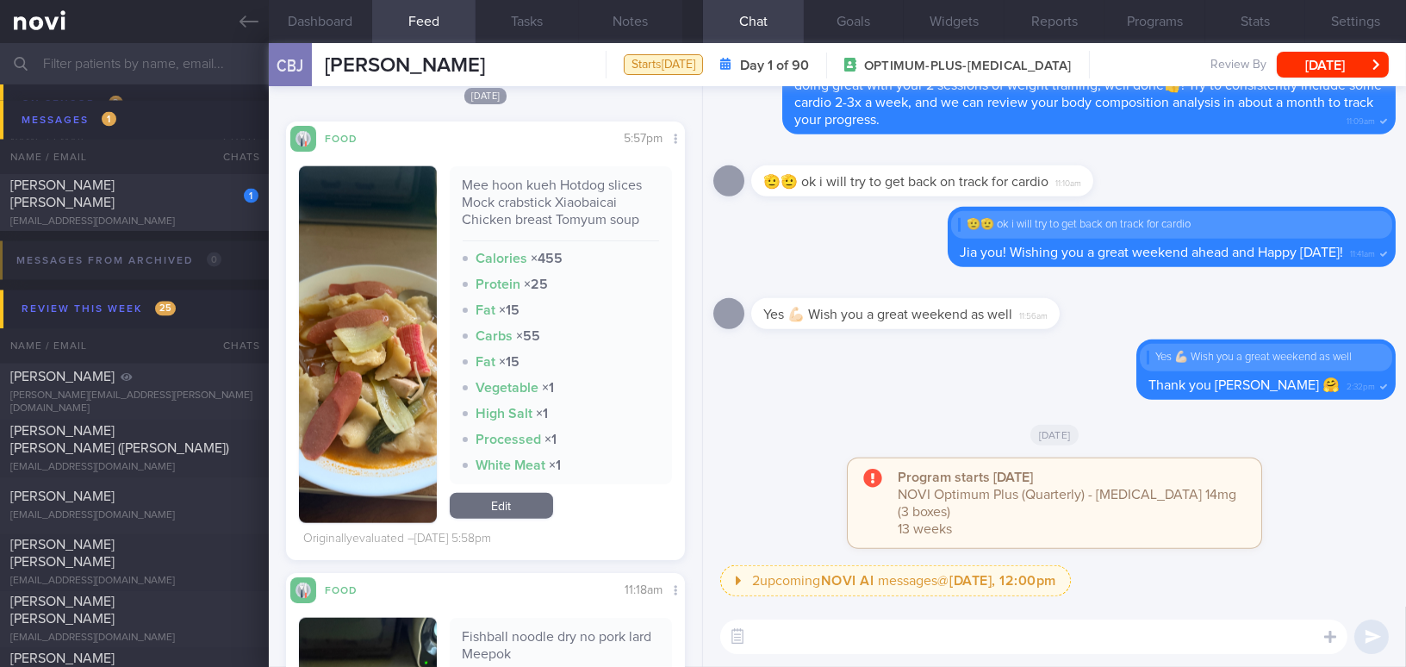
scroll to position [3995, 0]
